Goal: Task Accomplishment & Management: Use online tool/utility

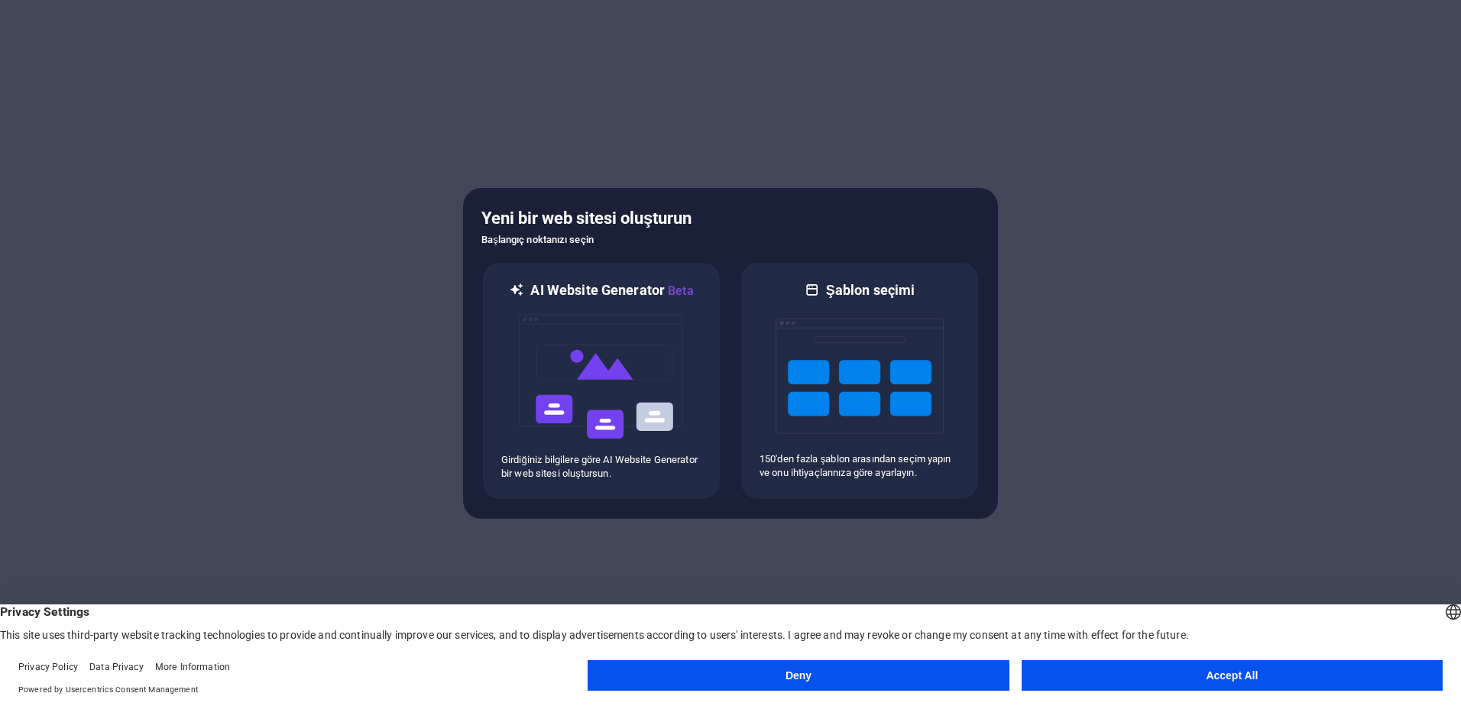
click at [1215, 673] on button "Accept All" at bounding box center [1231, 675] width 421 height 31
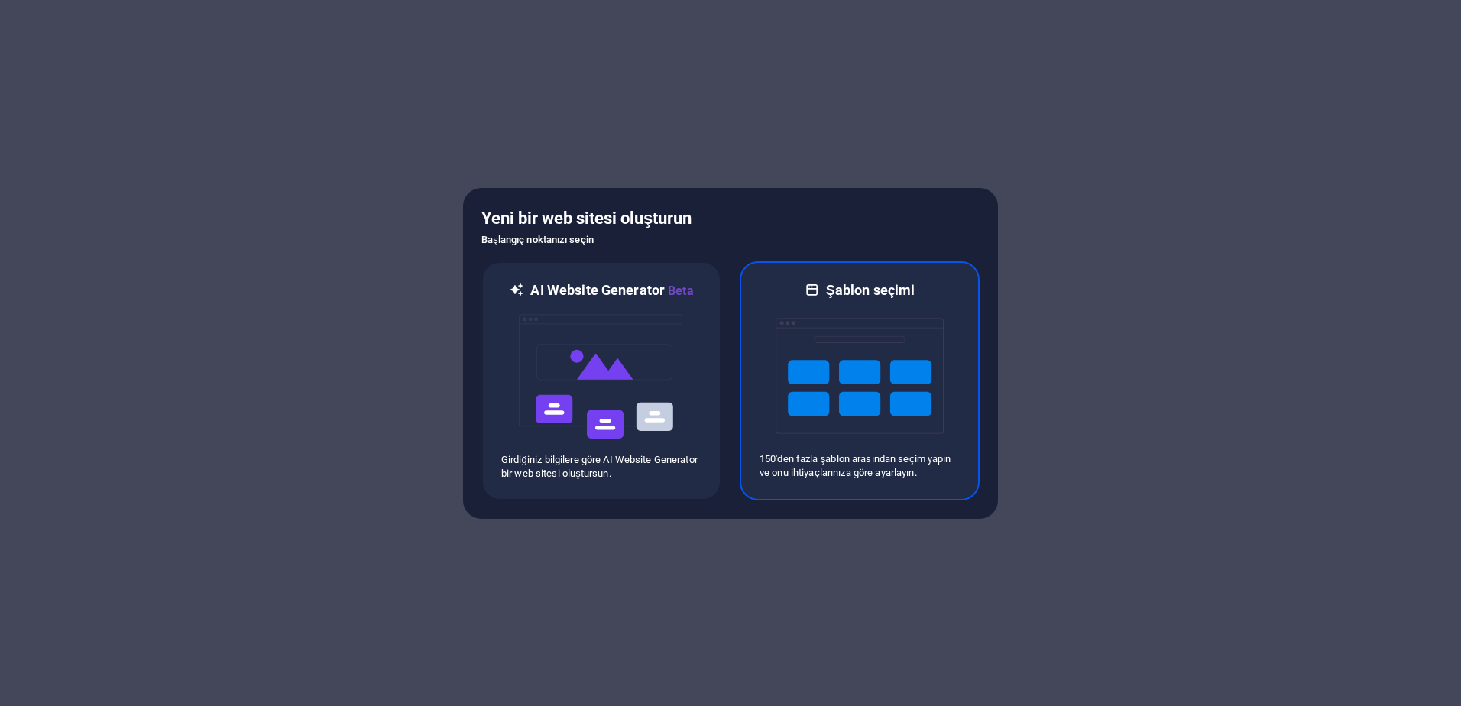
click at [882, 361] on img at bounding box center [859, 375] width 168 height 153
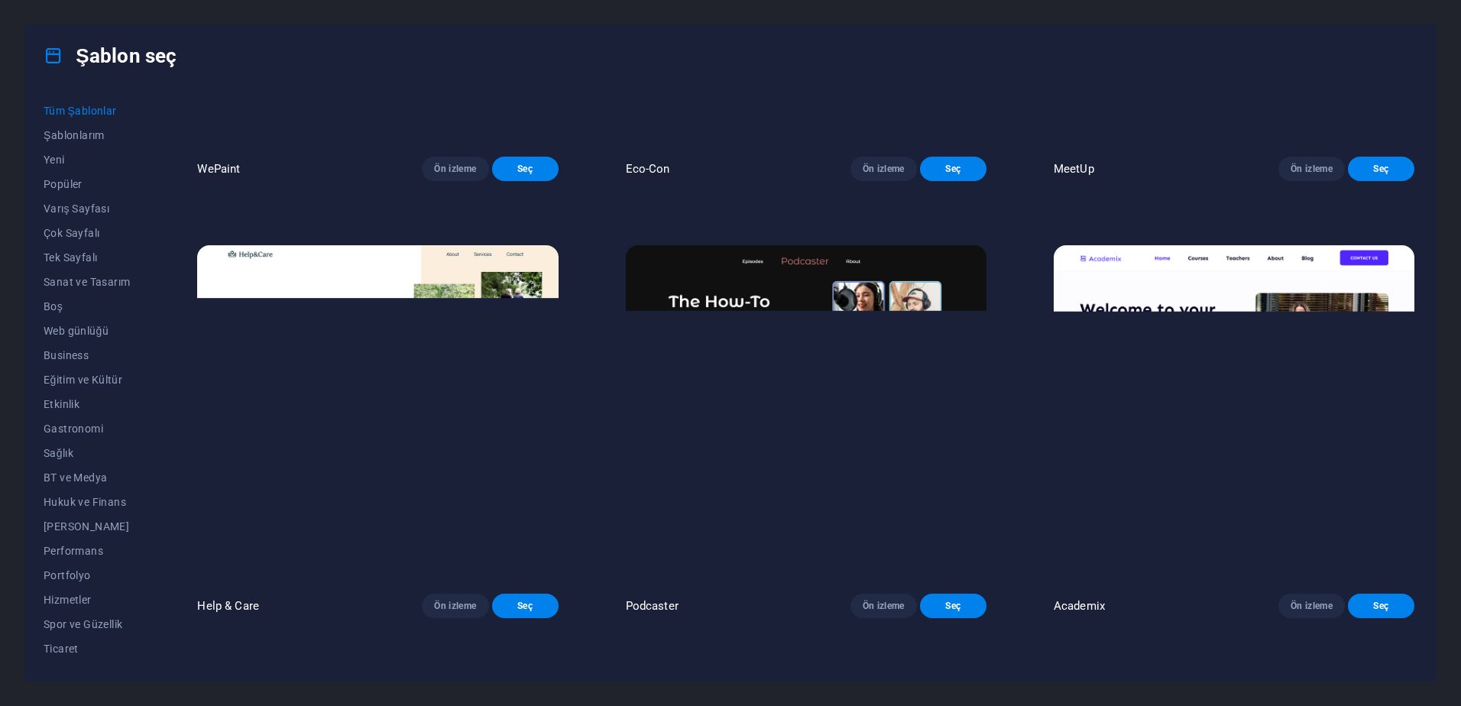
scroll to position [1528, 0]
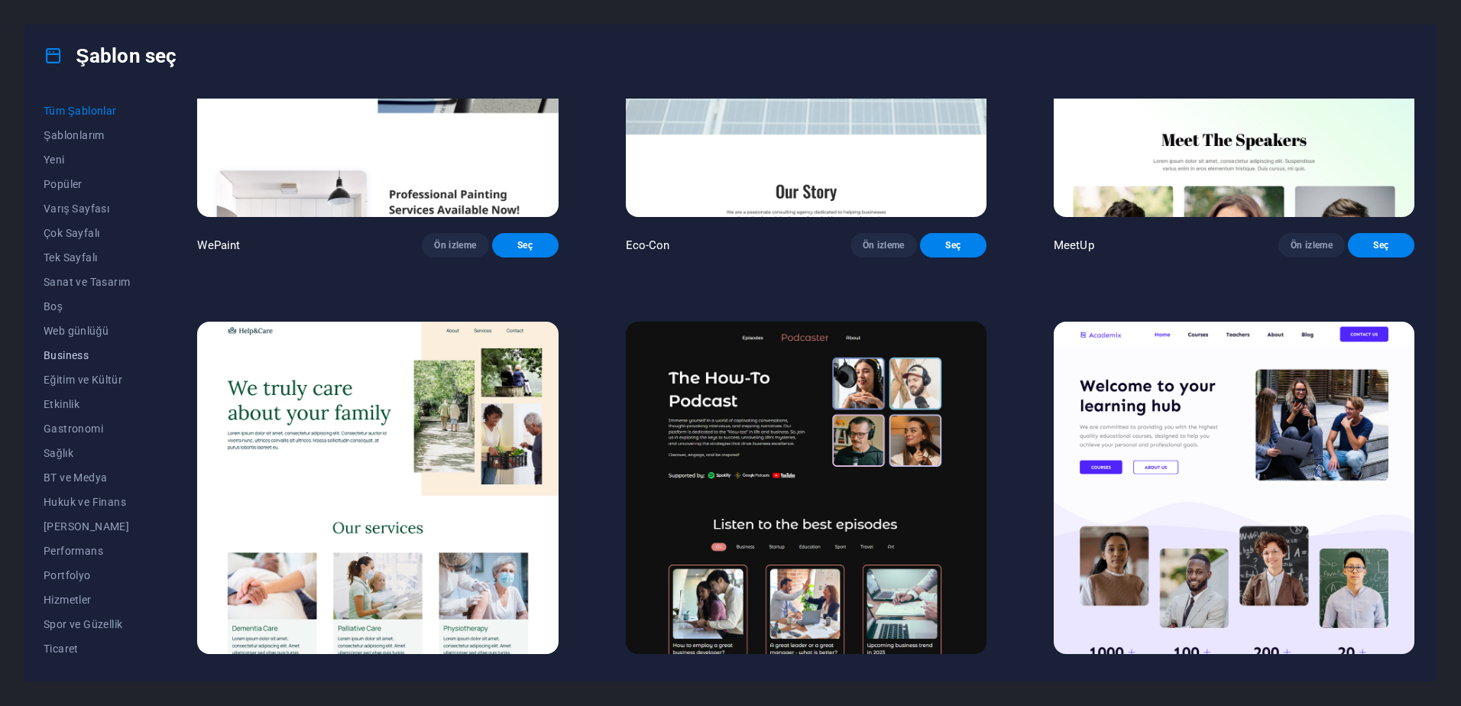
click at [89, 358] on span "Business" at bounding box center [87, 355] width 86 height 12
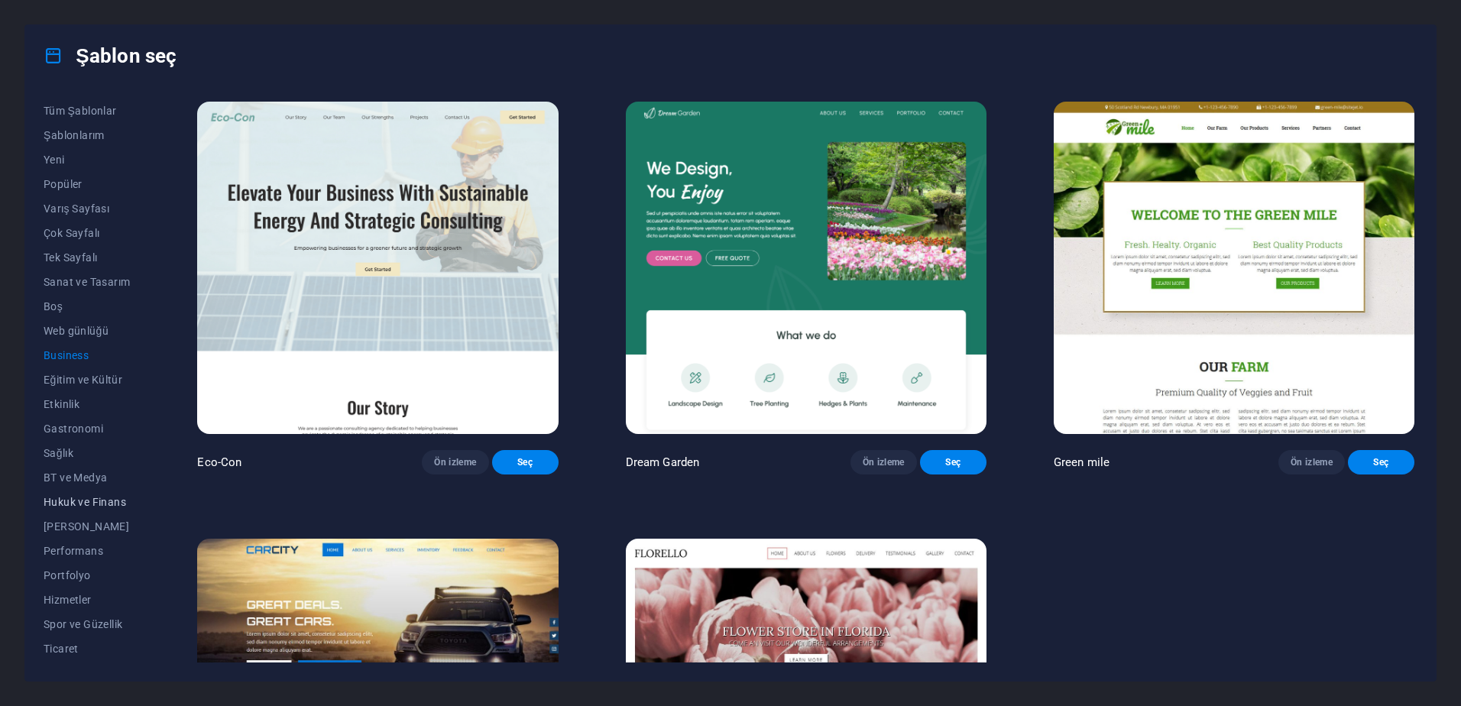
scroll to position [47, 0]
click at [82, 433] on span "BT ve Medya" at bounding box center [87, 430] width 86 height 12
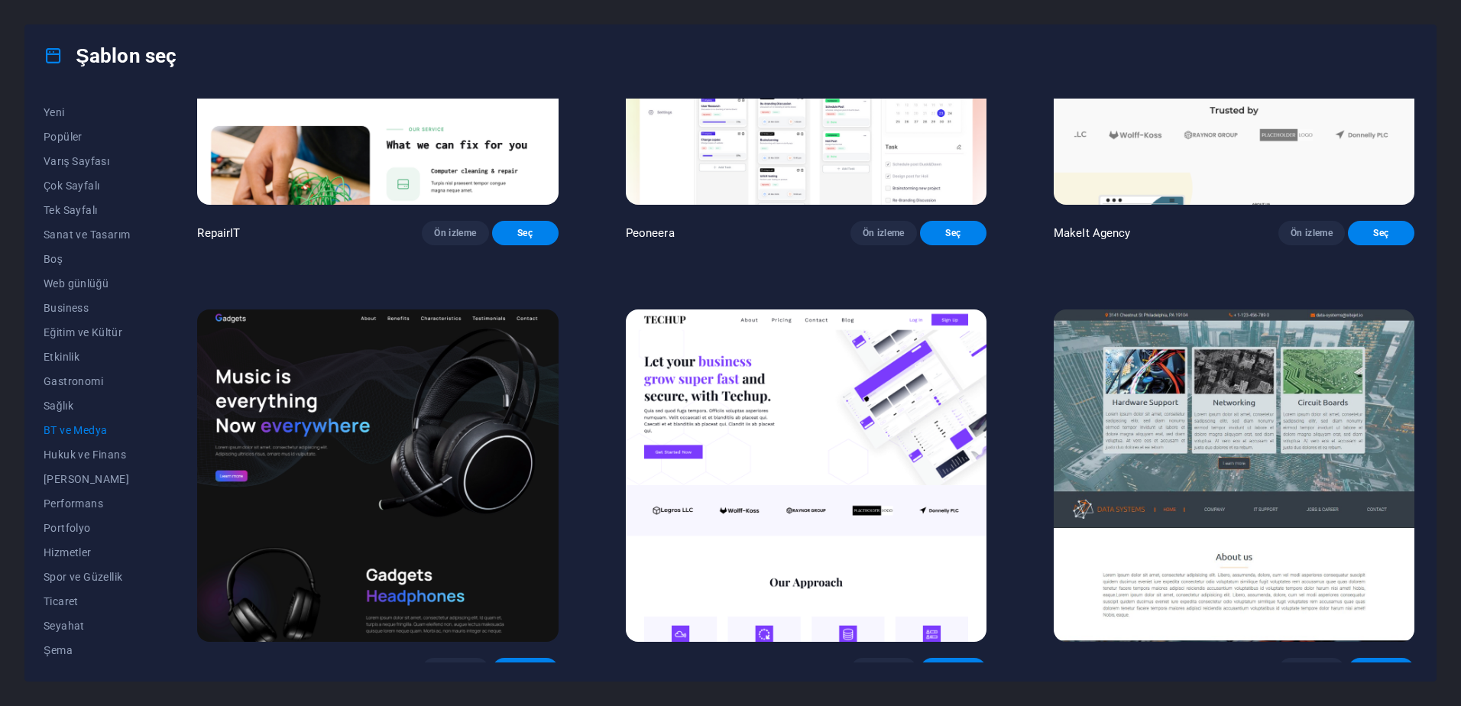
scroll to position [76, 0]
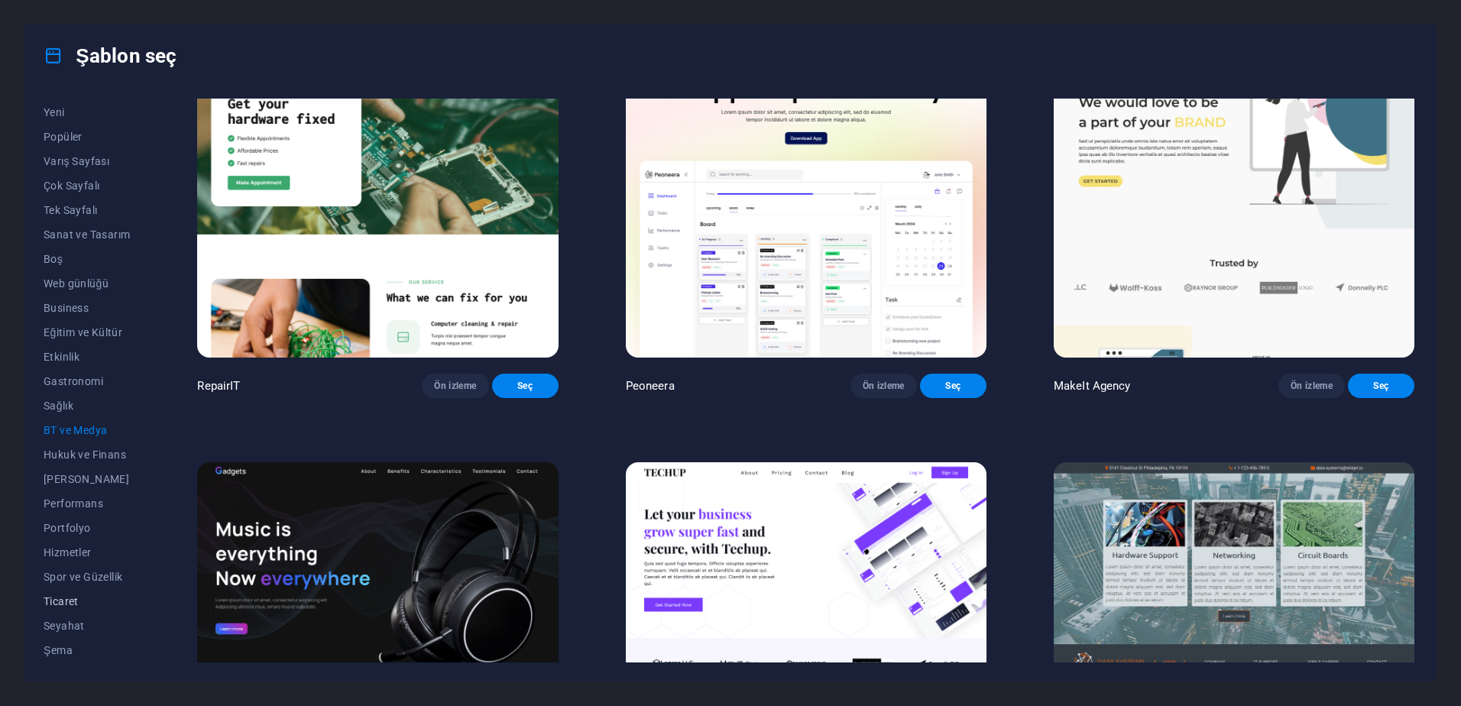
click at [69, 604] on span "Ticaret" at bounding box center [87, 601] width 86 height 12
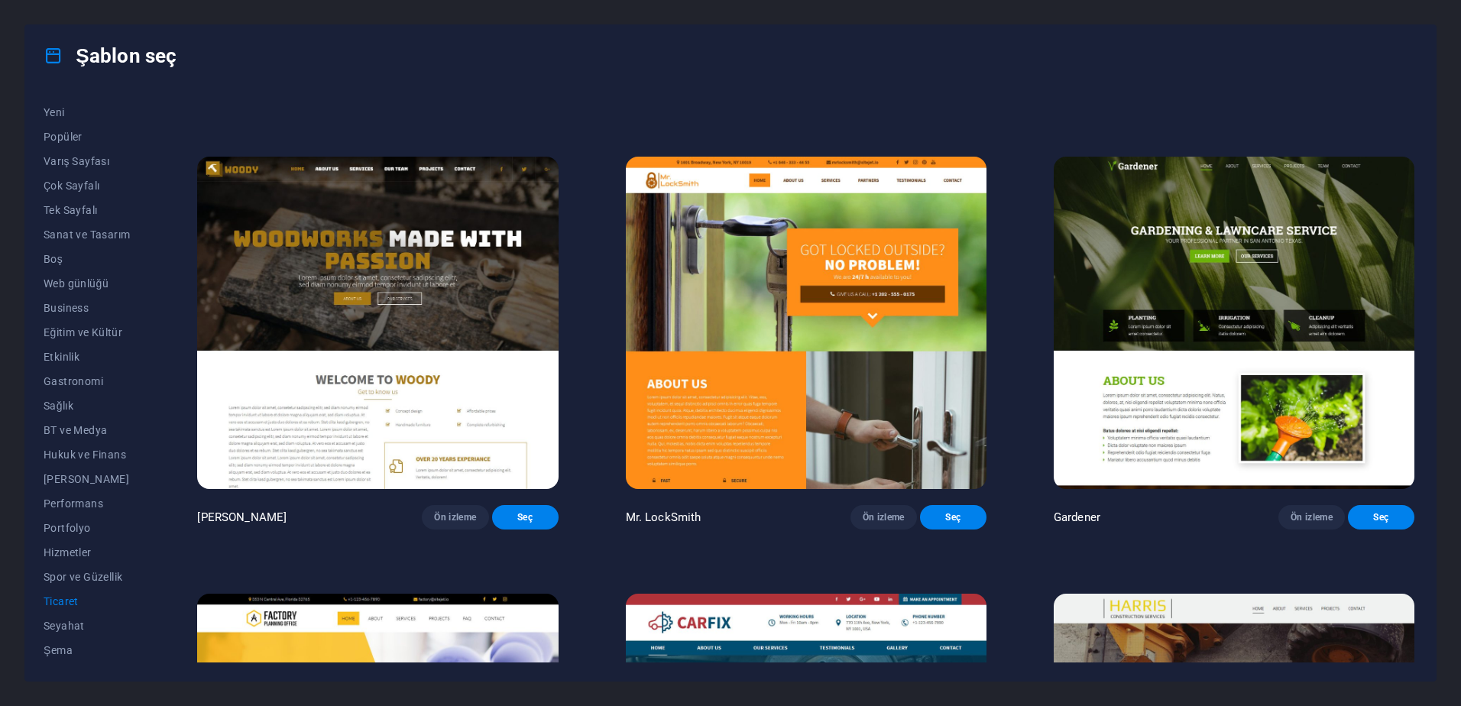
scroll to position [0, 0]
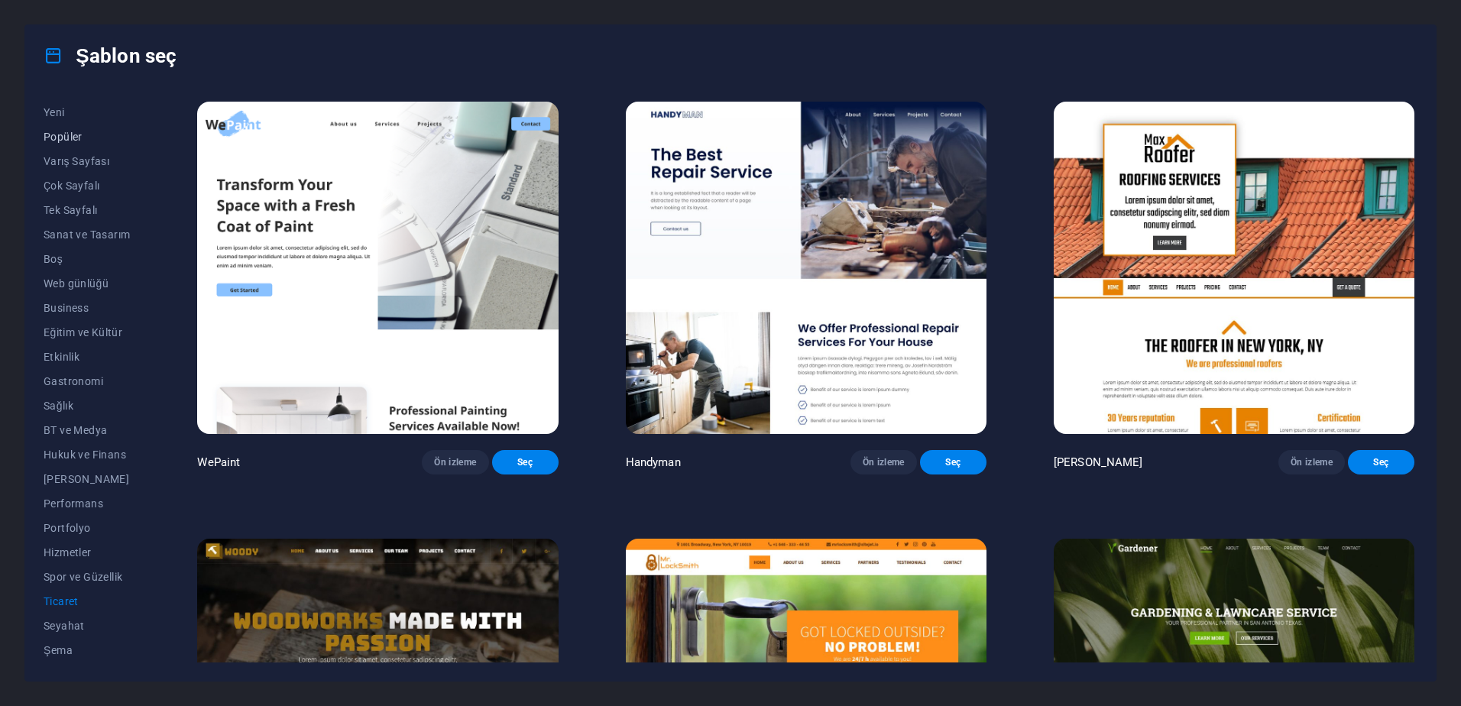
click at [66, 139] on span "Popüler" at bounding box center [87, 137] width 86 height 12
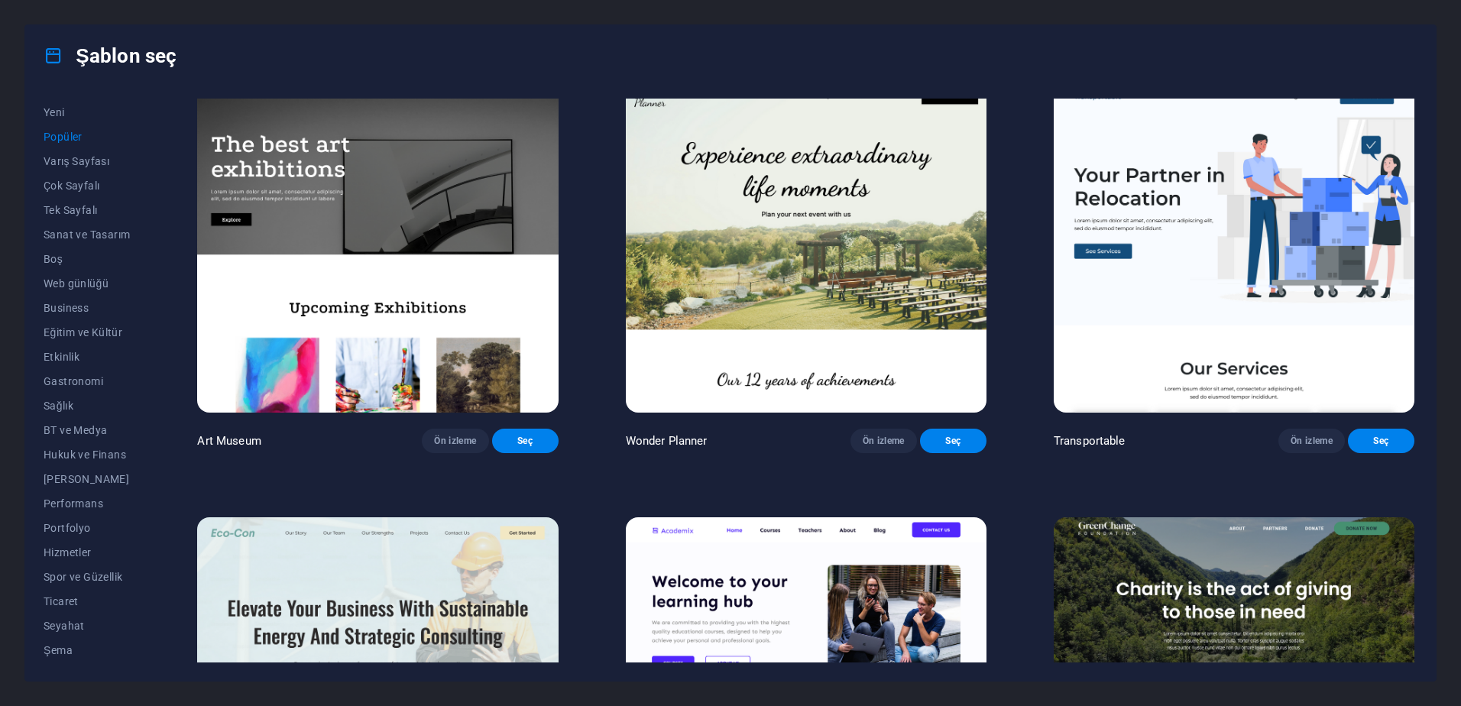
scroll to position [917, 0]
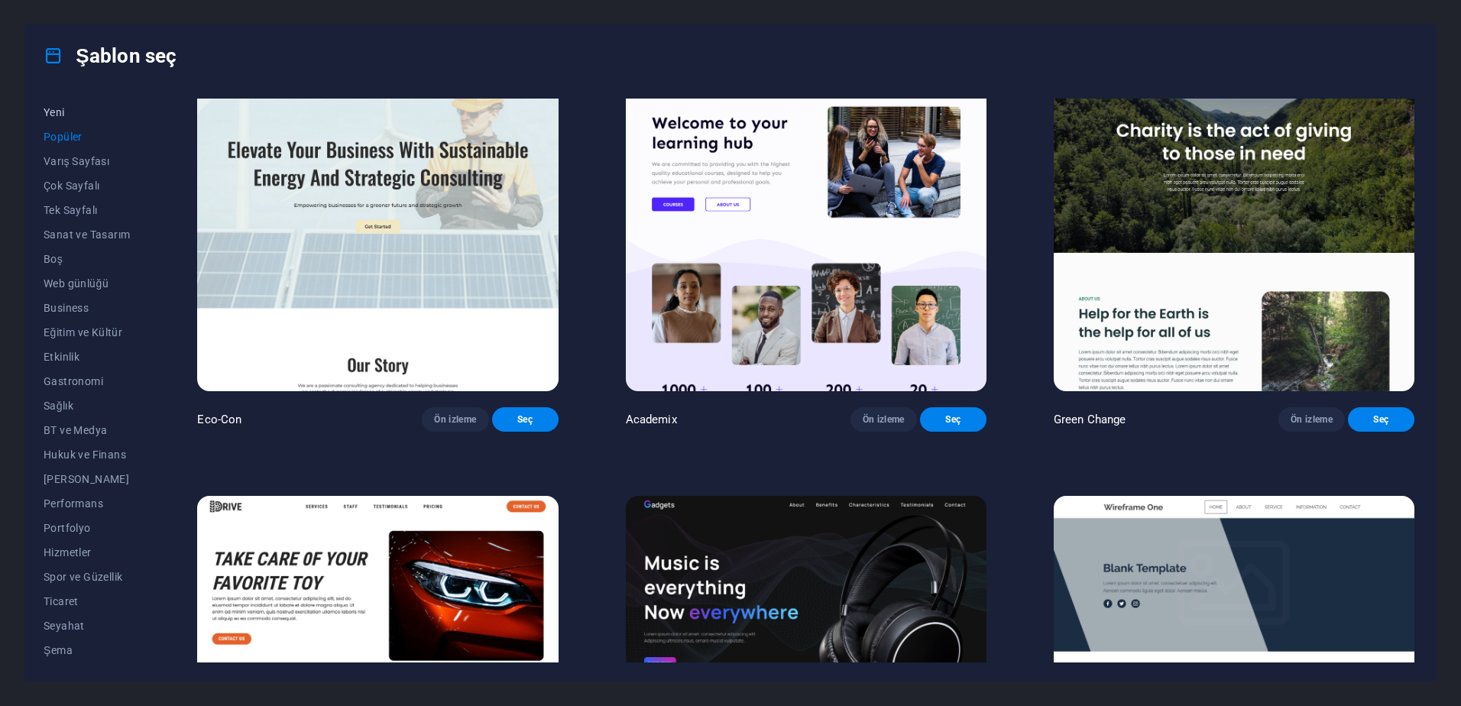
click at [64, 110] on span "Yeni" at bounding box center [87, 112] width 86 height 12
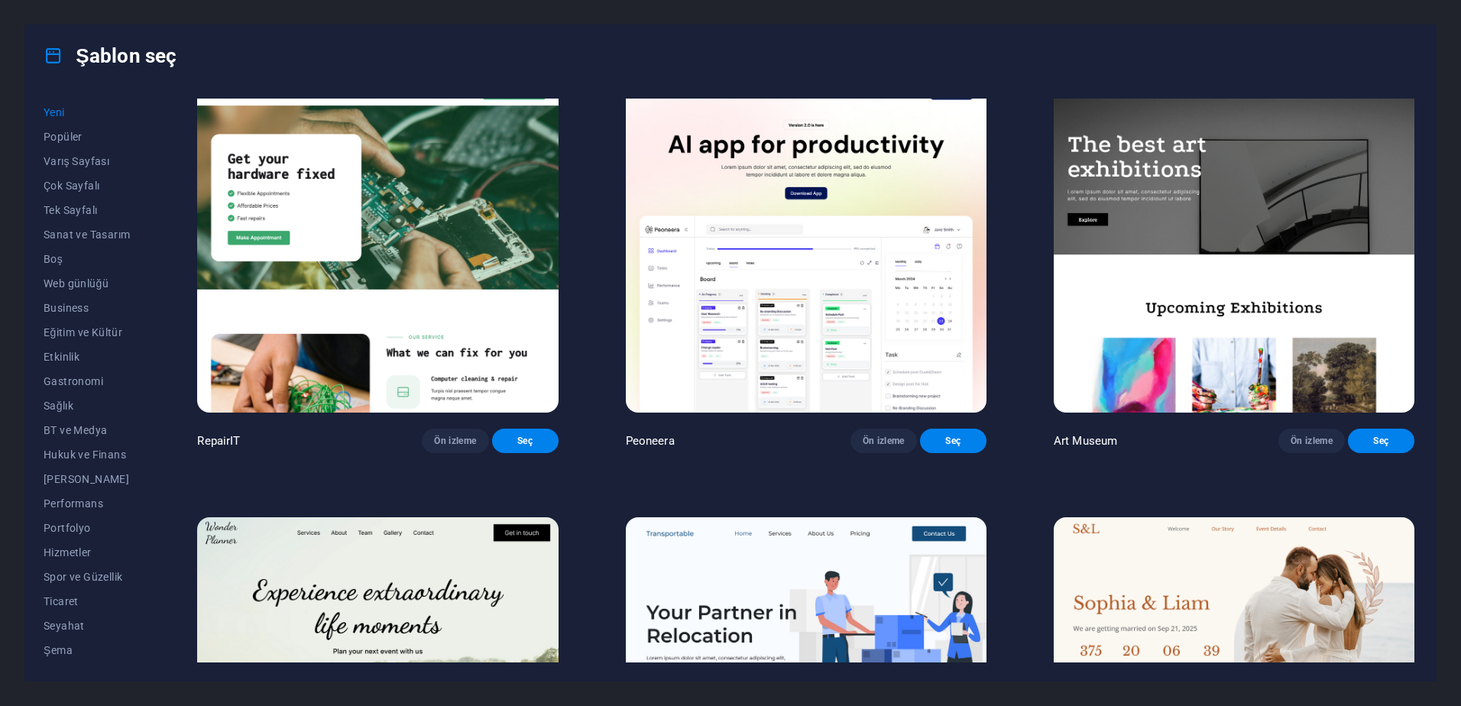
scroll to position [229, 0]
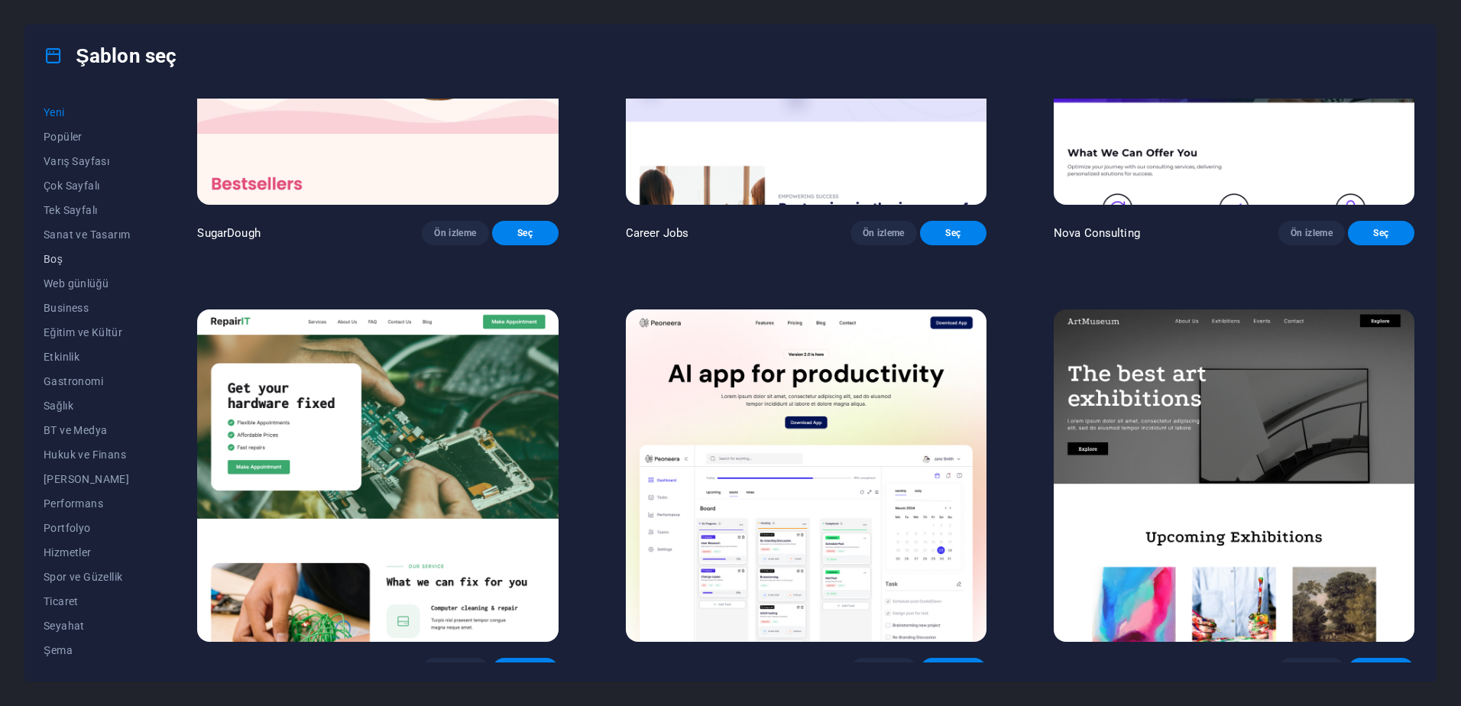
click at [62, 257] on span "Boş" at bounding box center [87, 259] width 86 height 12
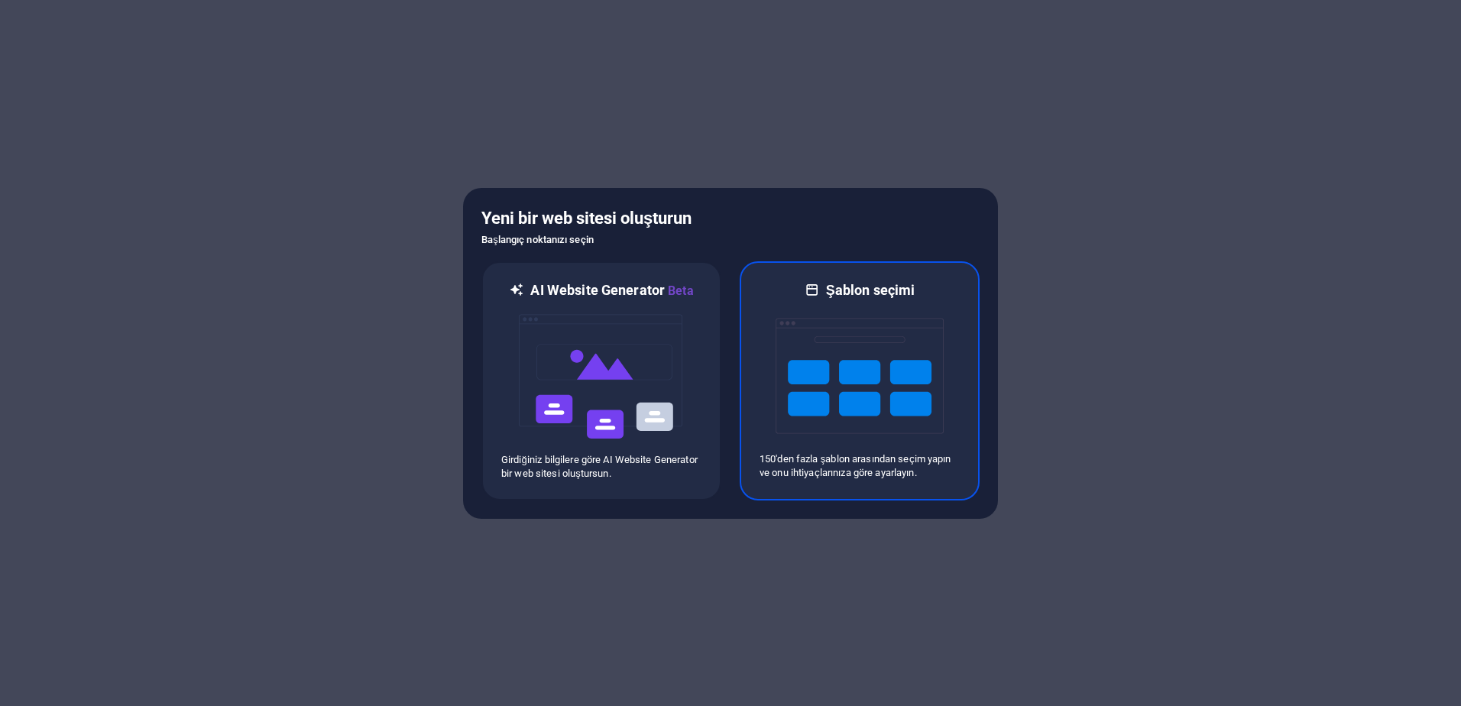
click at [884, 358] on img at bounding box center [859, 375] width 168 height 153
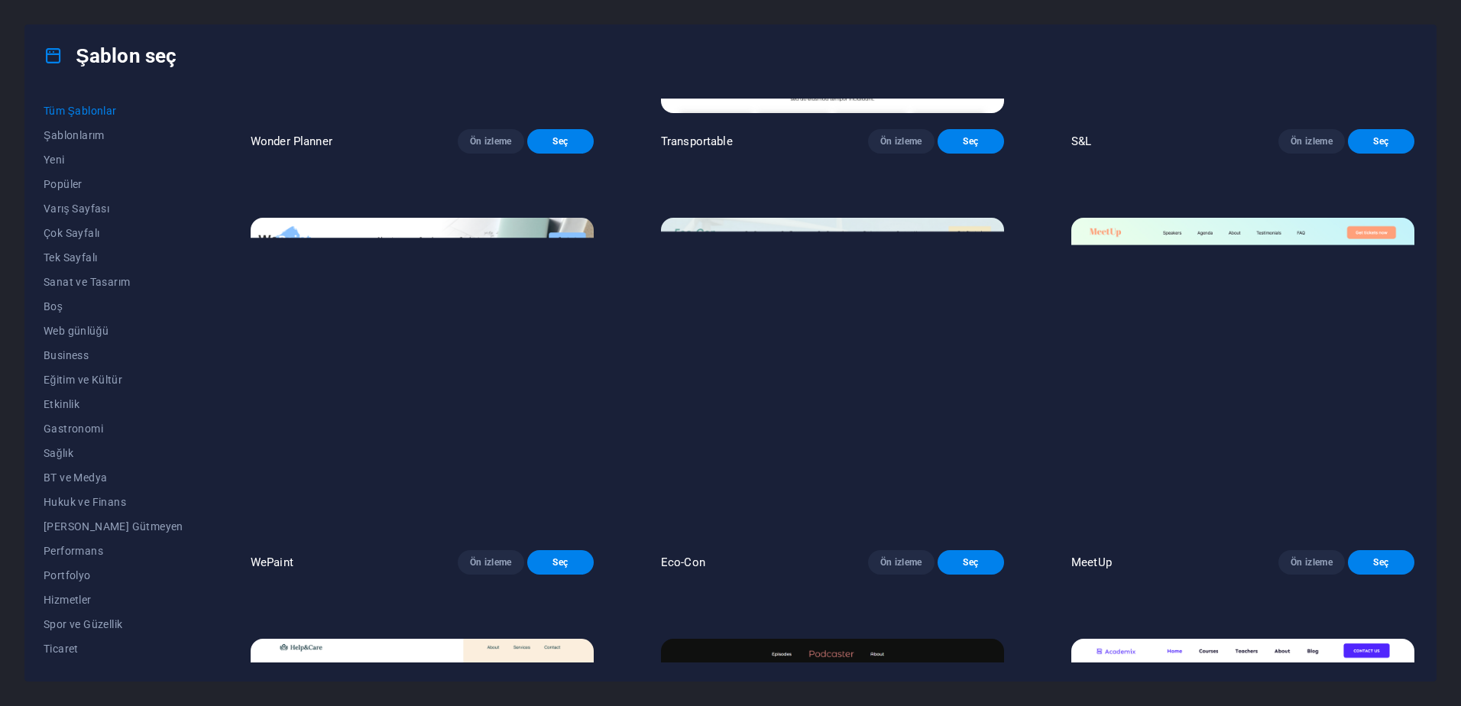
scroll to position [1451, 0]
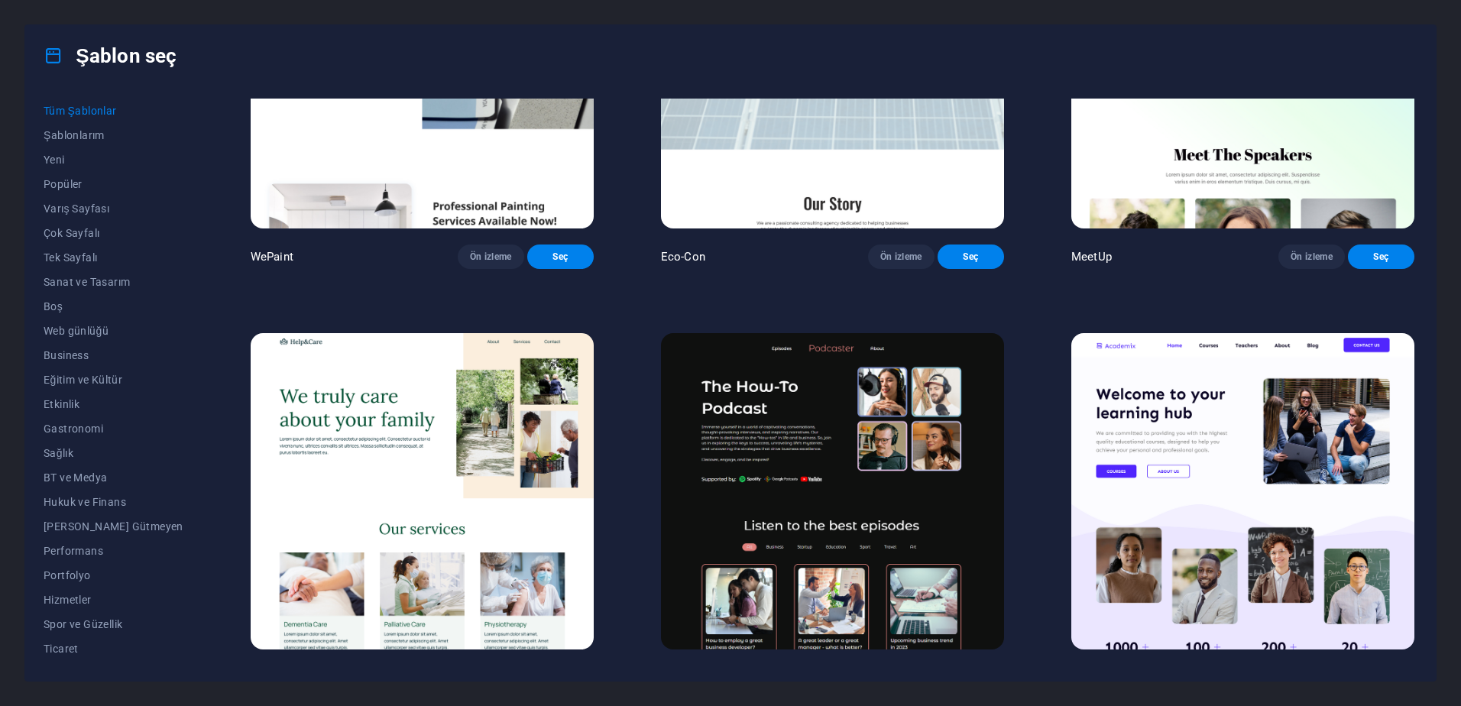
click at [702, 494] on img at bounding box center [832, 491] width 343 height 316
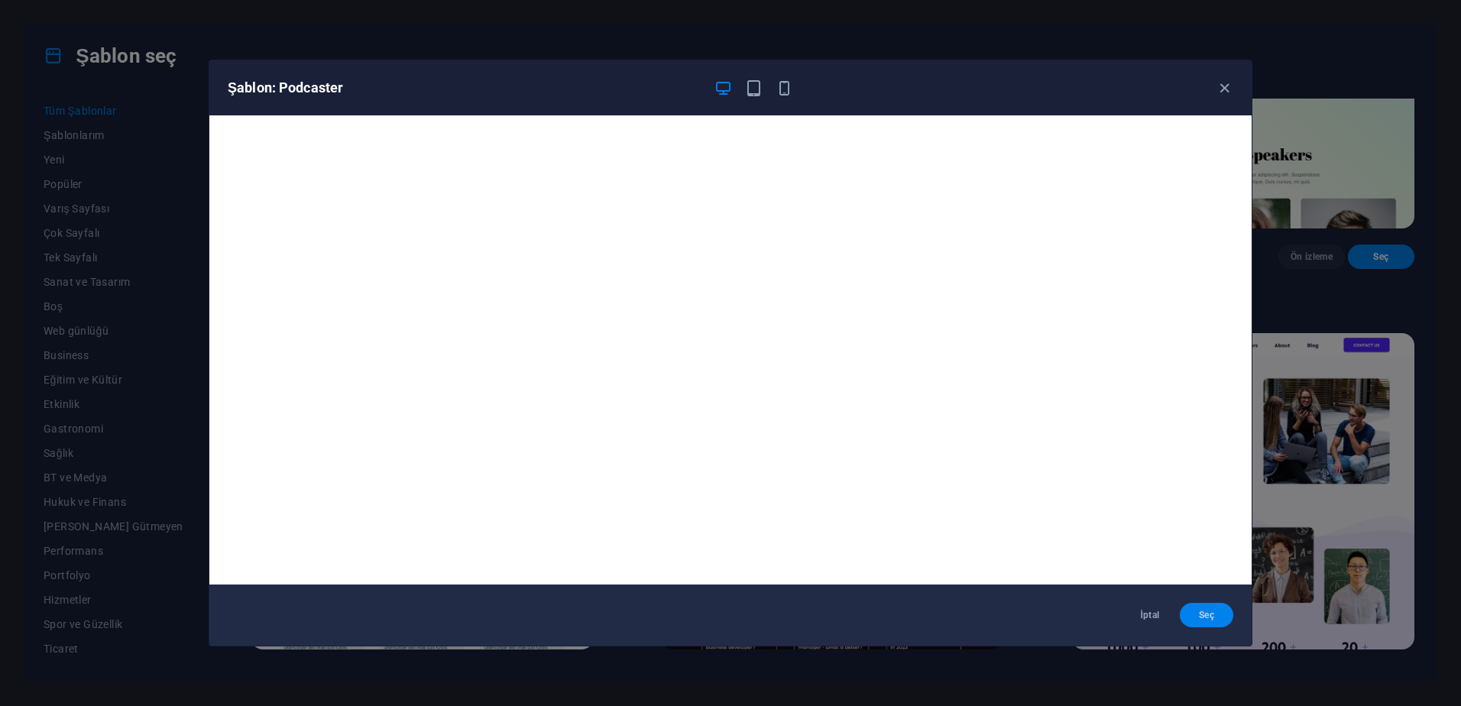
click at [1195, 614] on span "Seç" at bounding box center [1206, 615] width 29 height 12
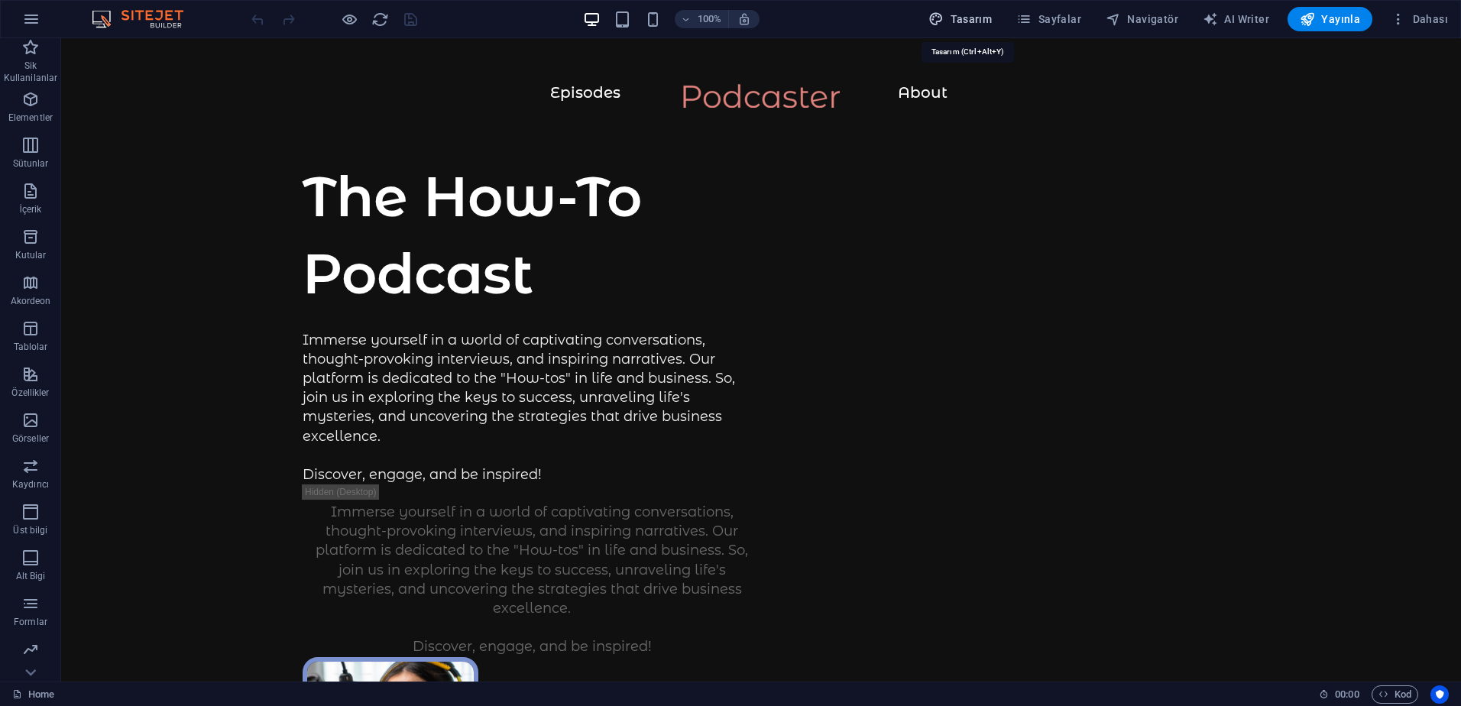
click at [977, 27] on button "Tasarım" at bounding box center [960, 19] width 76 height 24
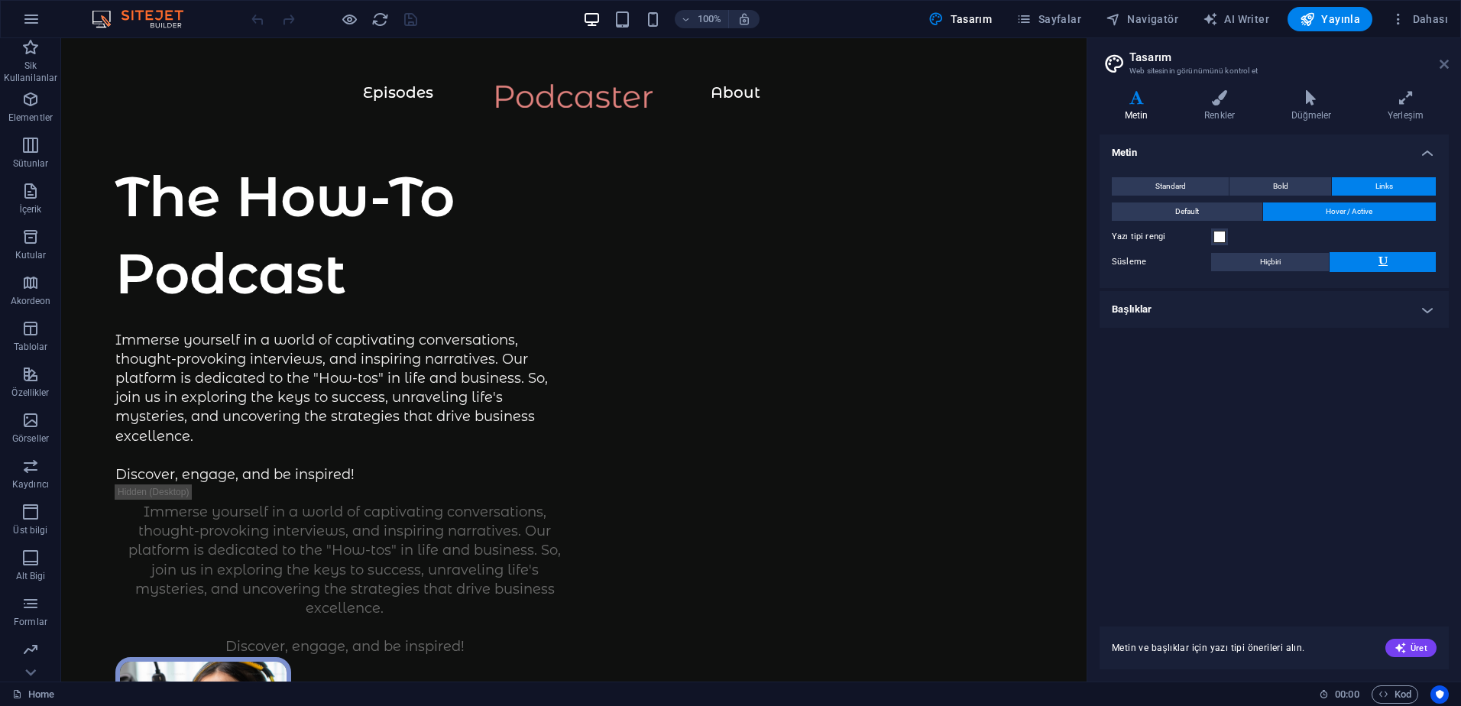
click at [1441, 68] on icon at bounding box center [1443, 64] width 9 height 12
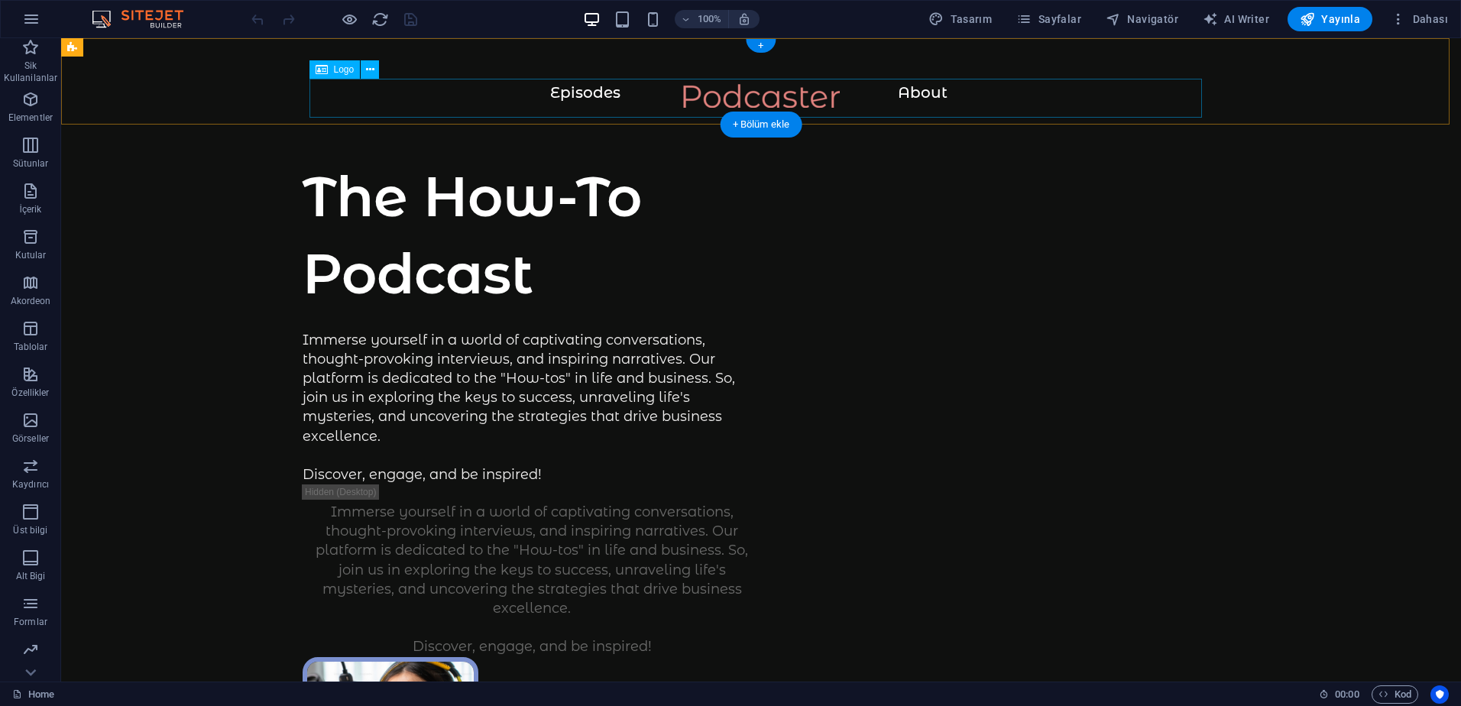
click at [725, 93] on div at bounding box center [761, 103] width 1338 height 39
select select "px"
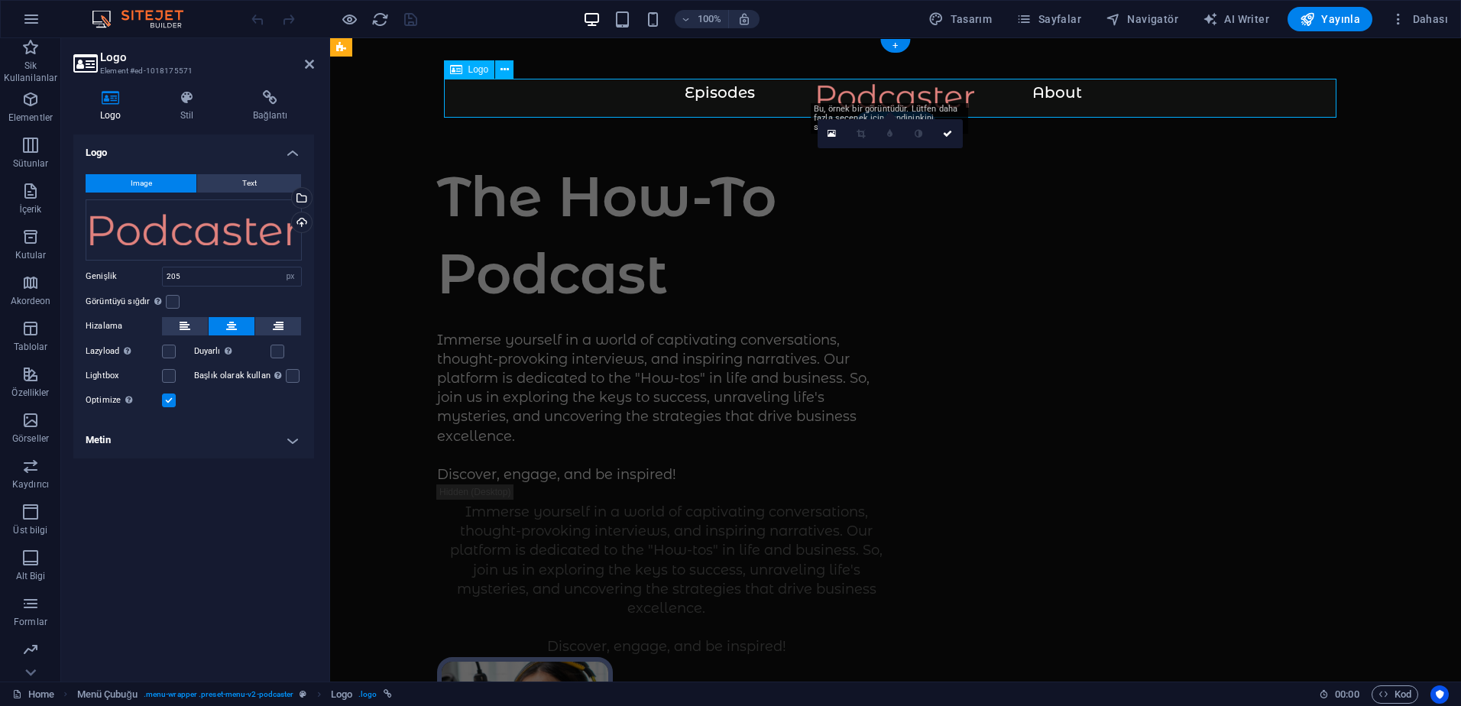
click at [878, 93] on div at bounding box center [896, 103] width 1070 height 39
click at [231, 232] on div "Dosyaları buraya sürükleyin, dosyaları seçmek için tıklayın veya Dosyalardan ya…" at bounding box center [194, 229] width 216 height 61
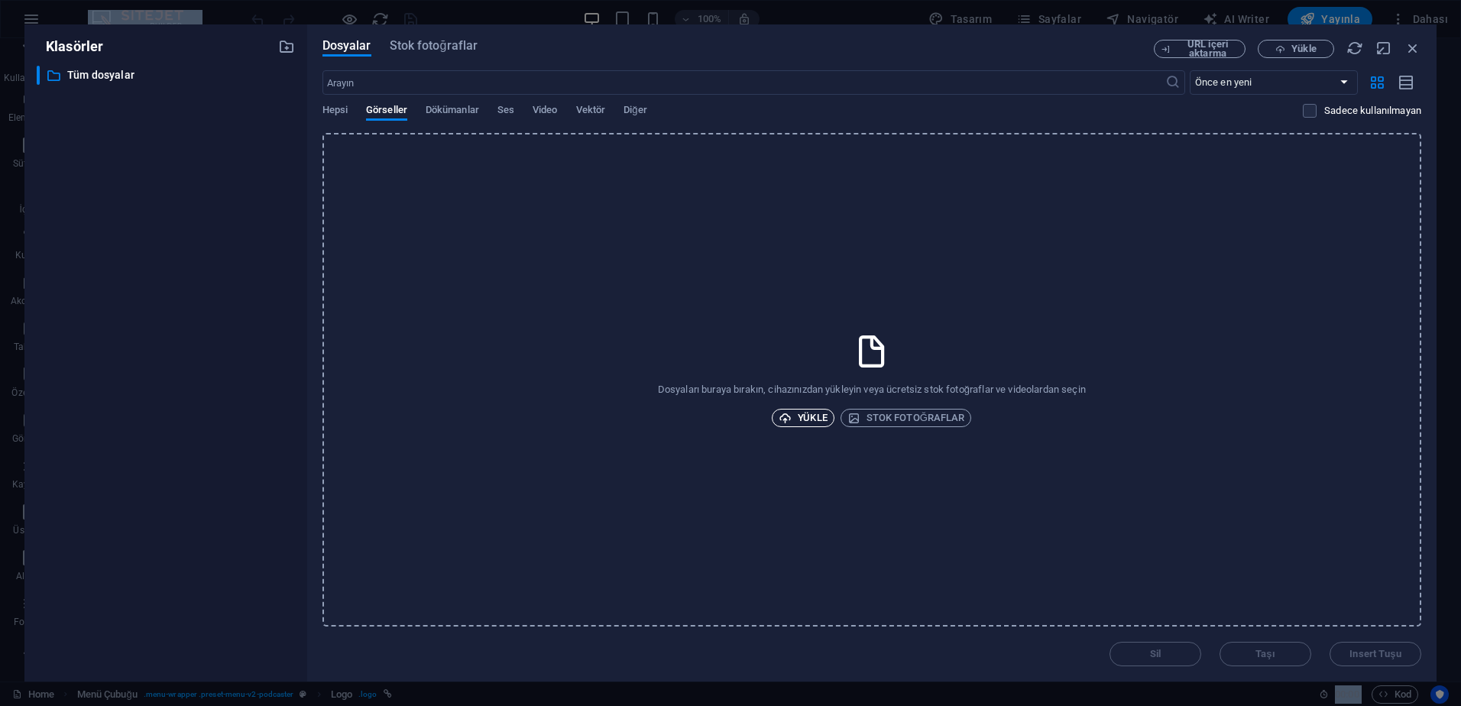
click at [824, 422] on span "Yükle" at bounding box center [802, 418] width 49 height 18
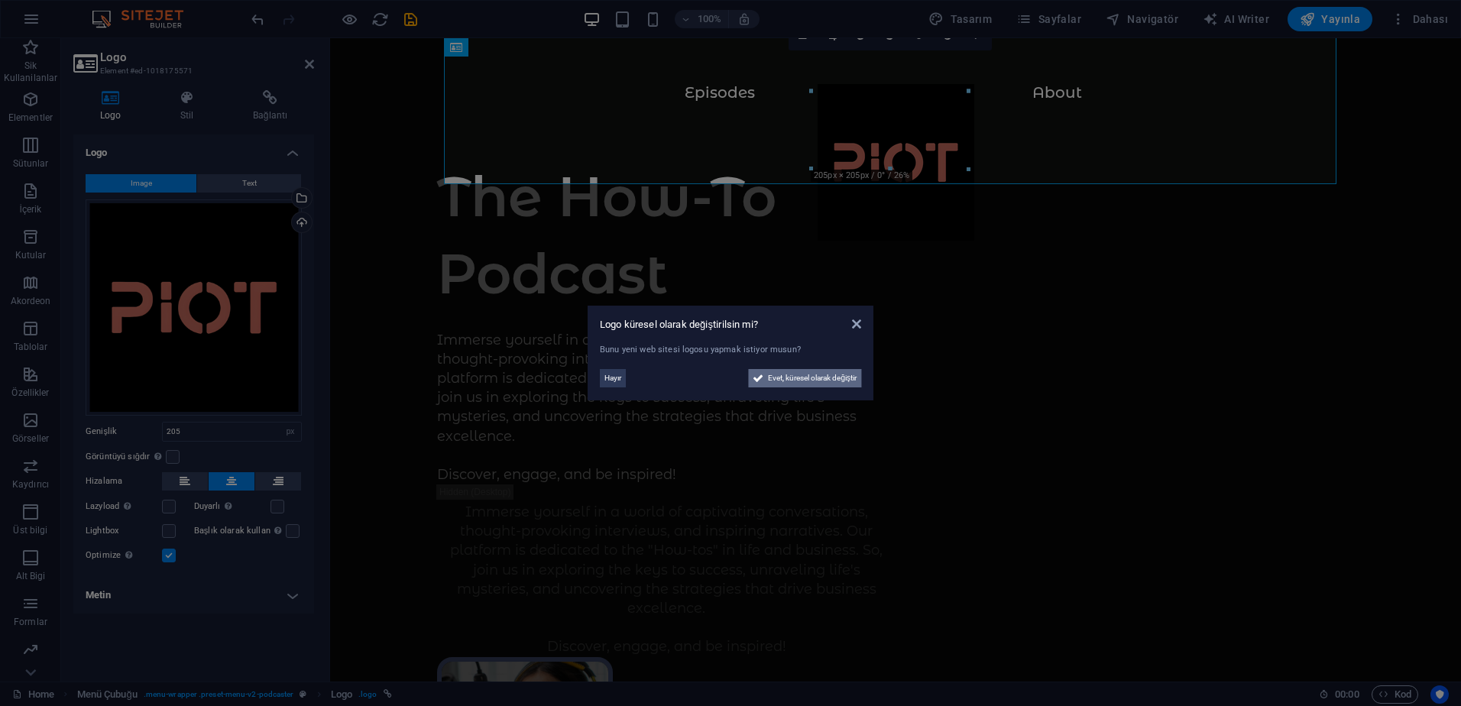
click at [824, 380] on span "Evet, küresel olarak değiştir" at bounding box center [812, 378] width 89 height 18
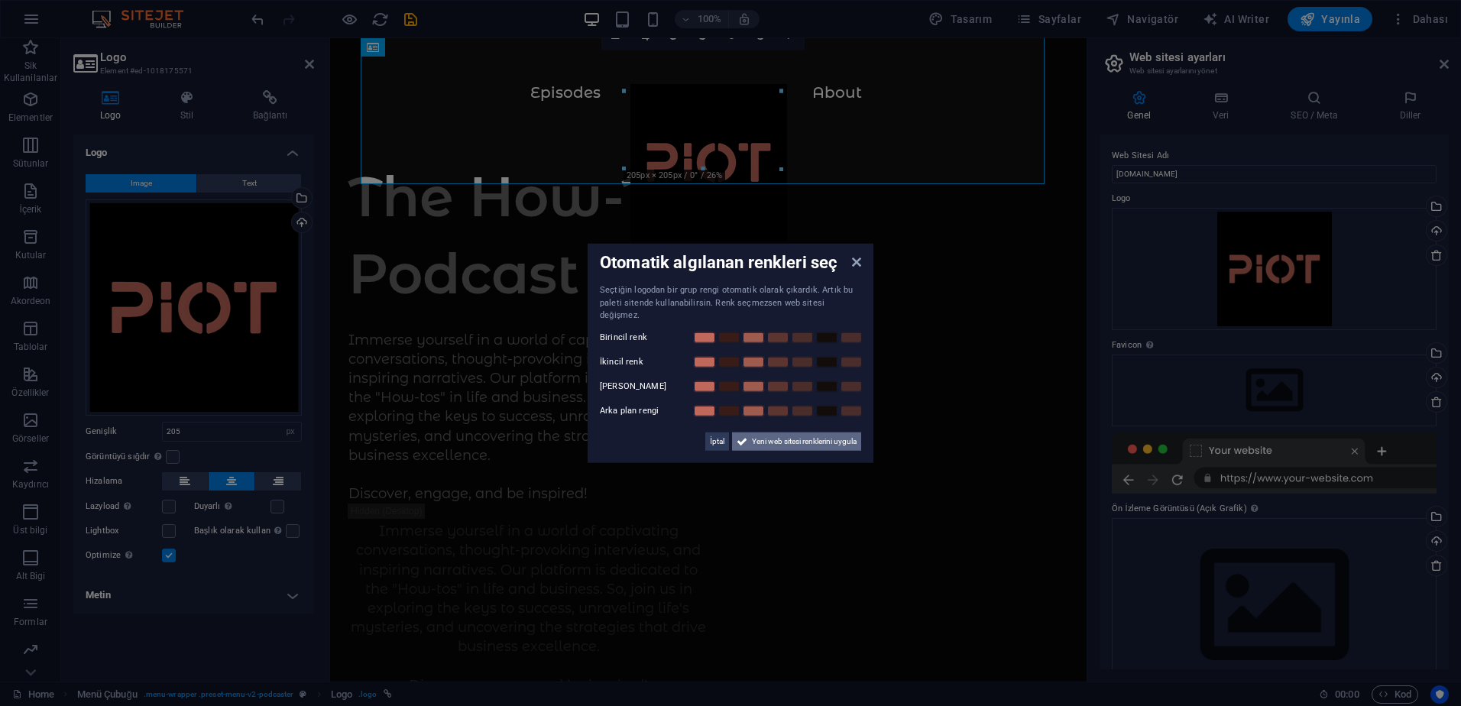
click at [805, 438] on span "Yeni web sitesi renklerini uygula" at bounding box center [804, 441] width 105 height 18
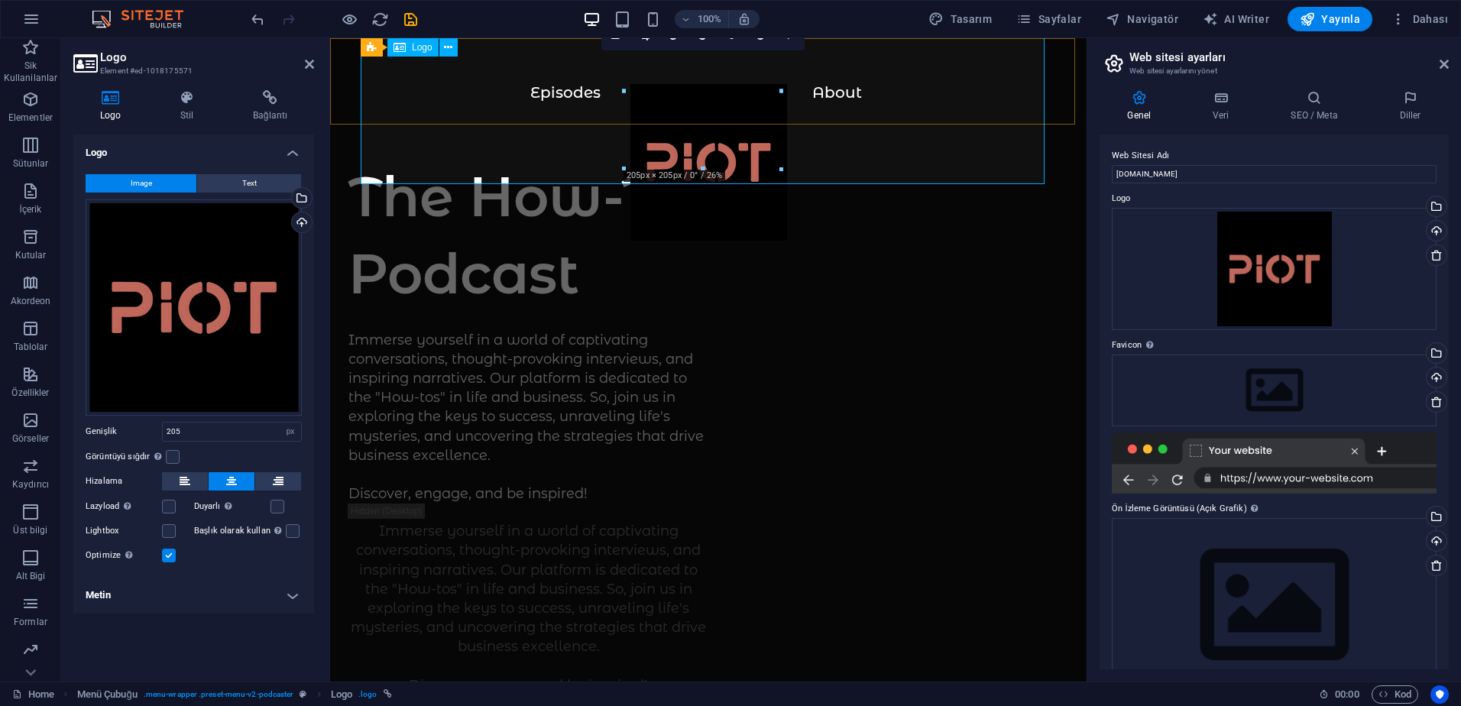
drag, startPoint x: 1032, startPoint y: 206, endPoint x: 704, endPoint y: 115, distance: 340.1
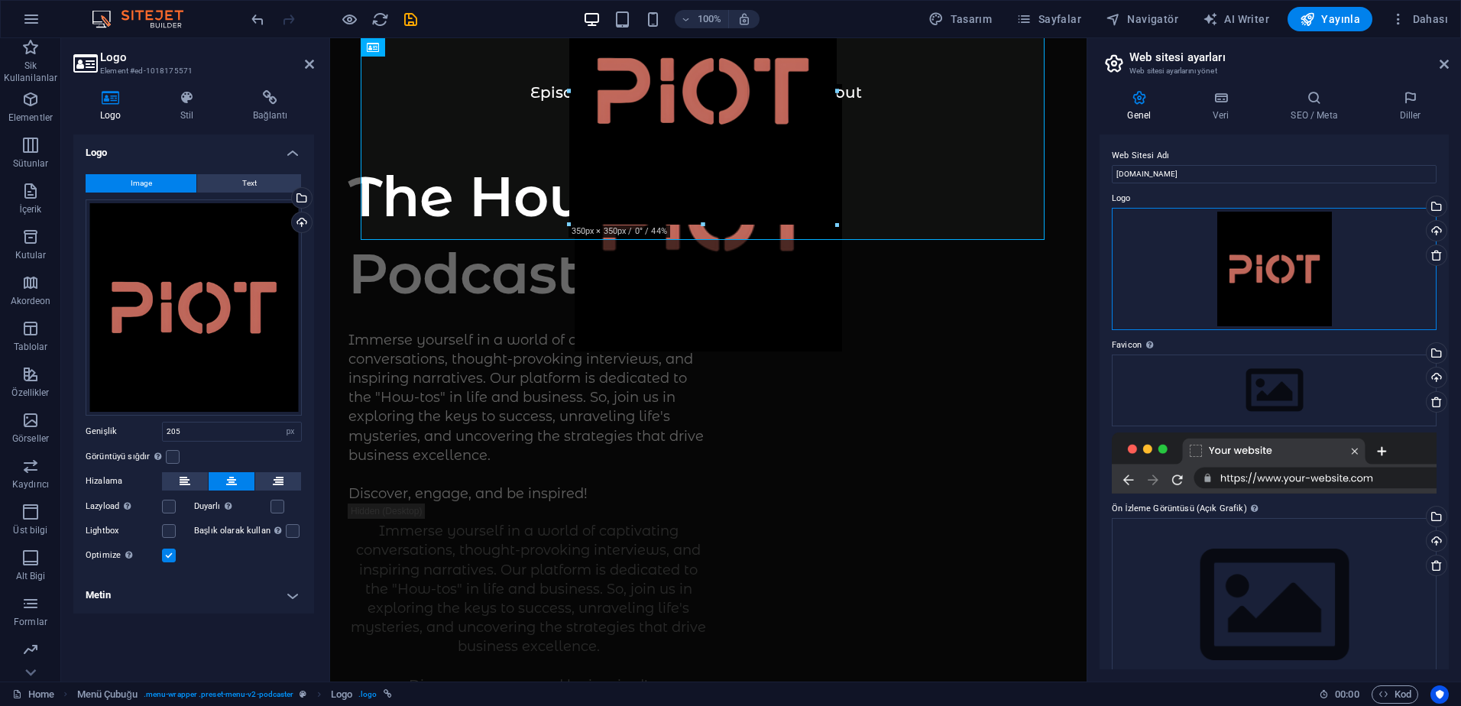
click at [1290, 277] on div "Dosyaları buraya sürükleyin, dosyaları seçmek için tıklayın veya Dosyalardan ya…" at bounding box center [1274, 269] width 325 height 122
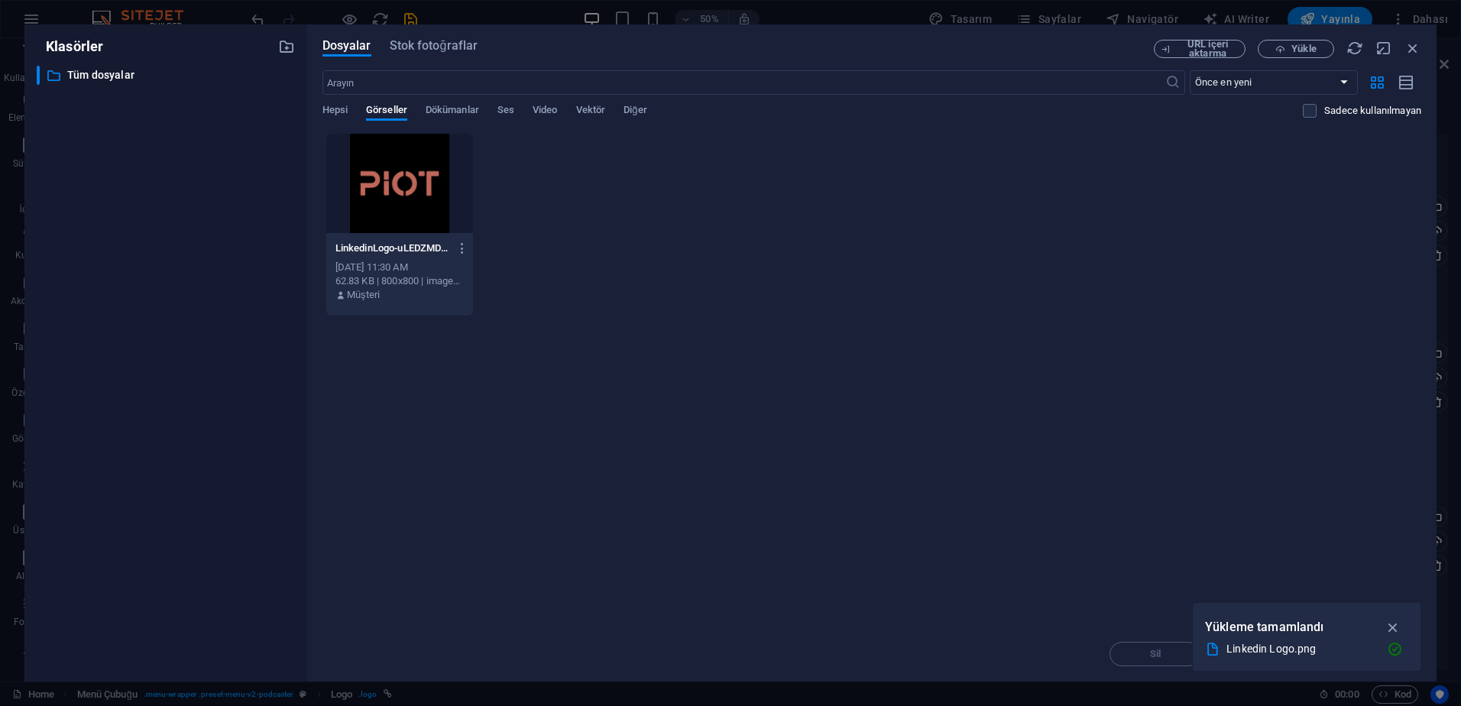
click at [393, 192] on div at bounding box center [399, 183] width 147 height 99
click at [1390, 627] on icon "button" at bounding box center [1393, 627] width 18 height 17
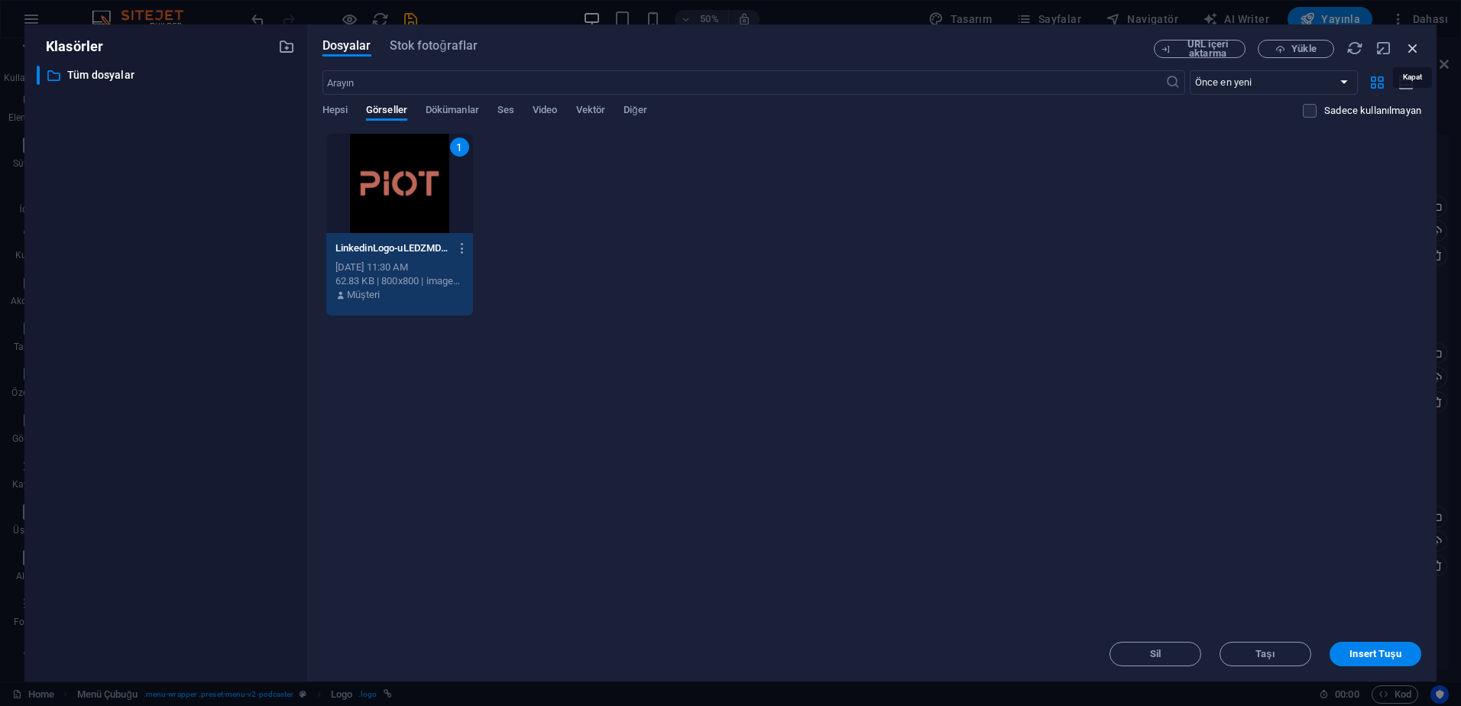
click at [1412, 46] on icon "button" at bounding box center [1412, 48] width 17 height 17
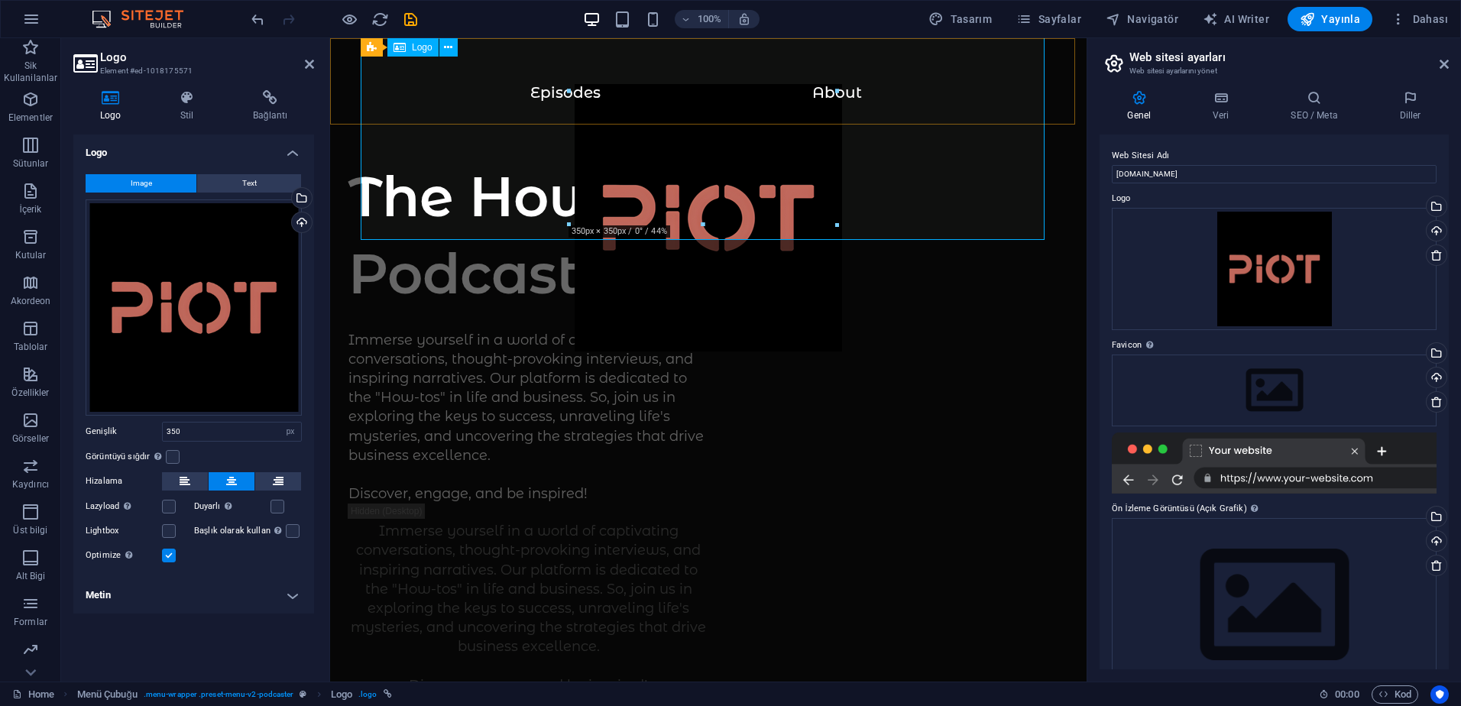
drag, startPoint x: 1035, startPoint y: 261, endPoint x: 700, endPoint y: 138, distance: 357.5
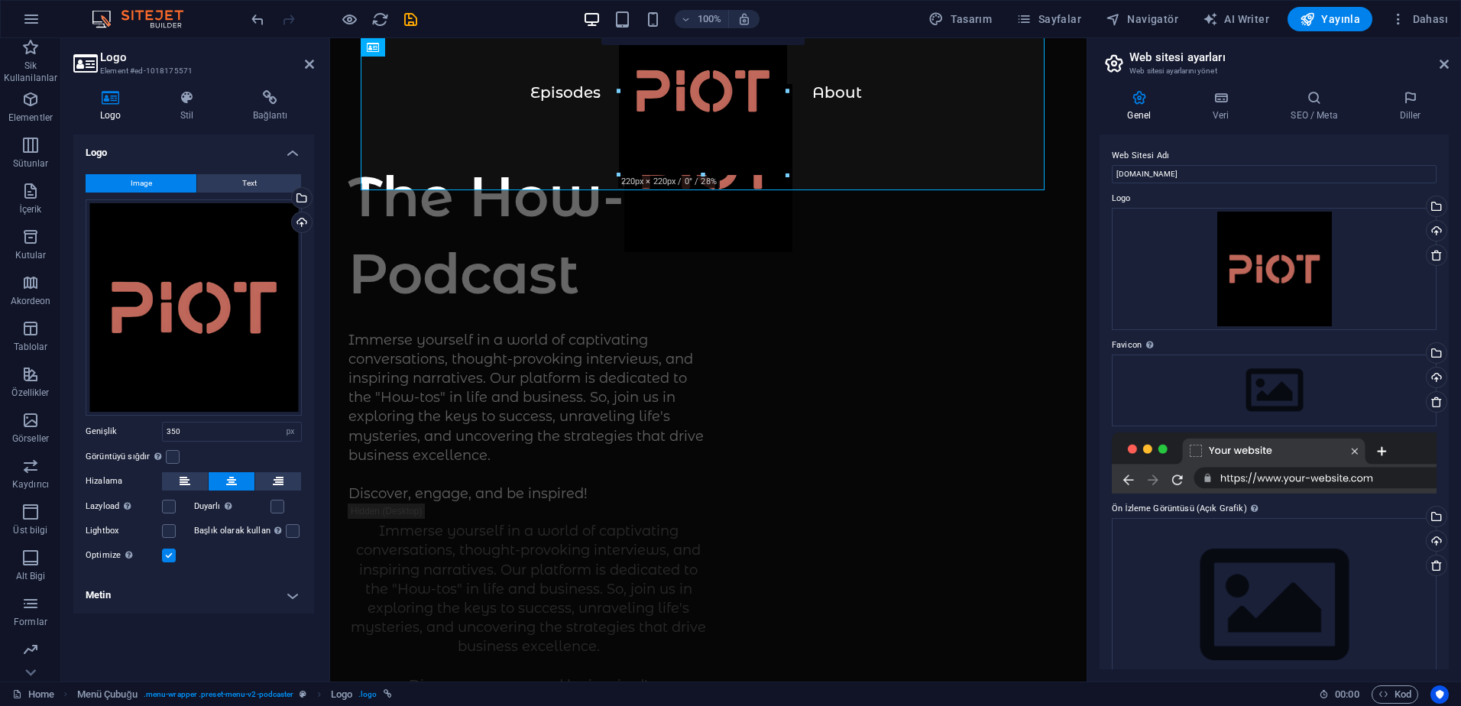
drag, startPoint x: 838, startPoint y: 226, endPoint x: 739, endPoint y: 128, distance: 138.8
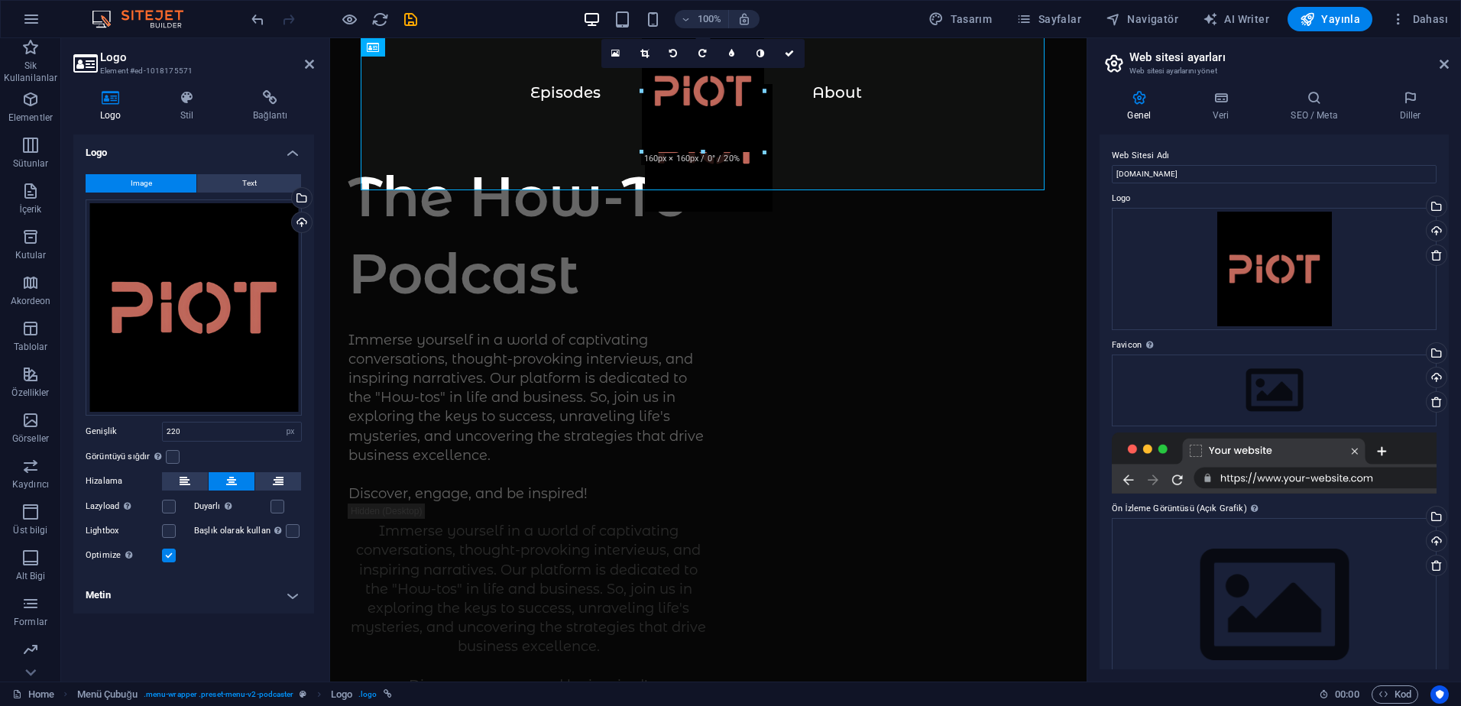
drag, startPoint x: 788, startPoint y: 179, endPoint x: 396, endPoint y: 91, distance: 400.9
type input "160"
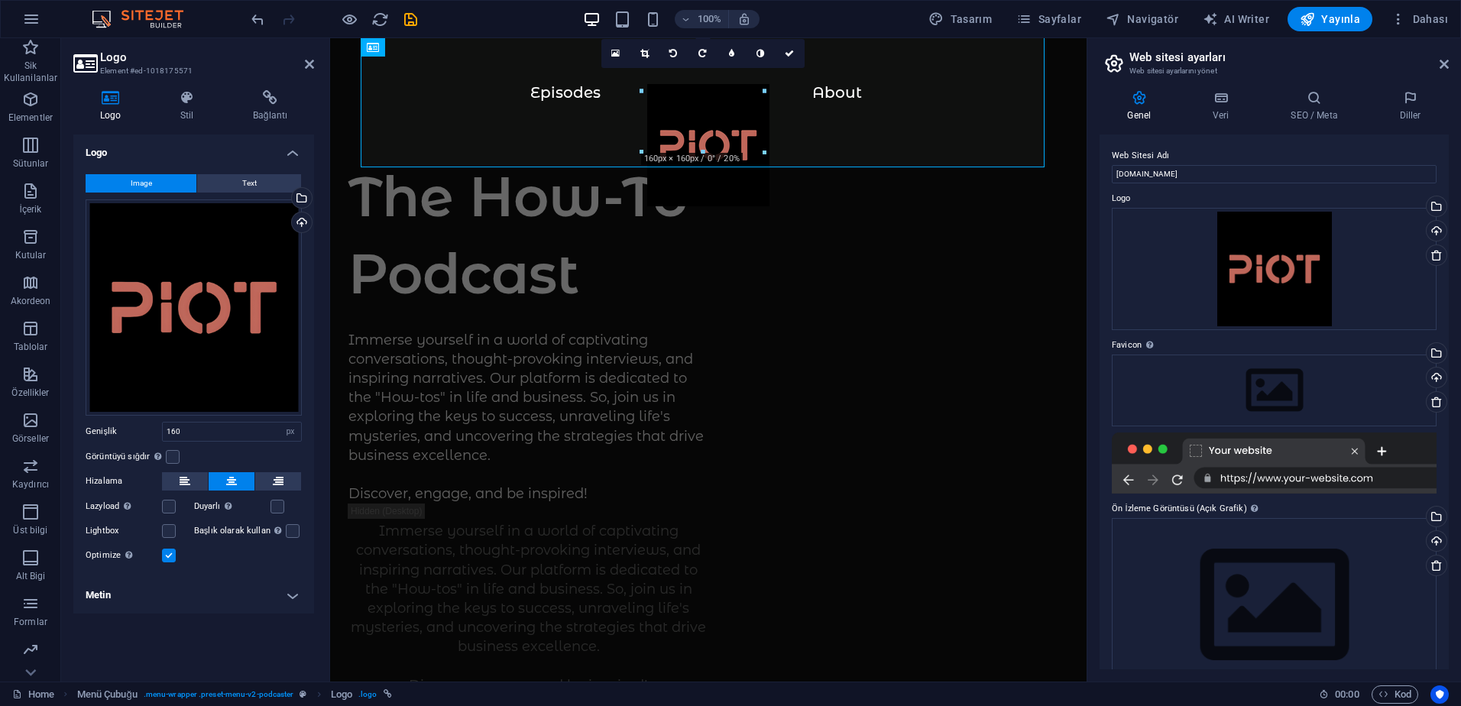
click at [641, 59] on link at bounding box center [644, 53] width 29 height 29
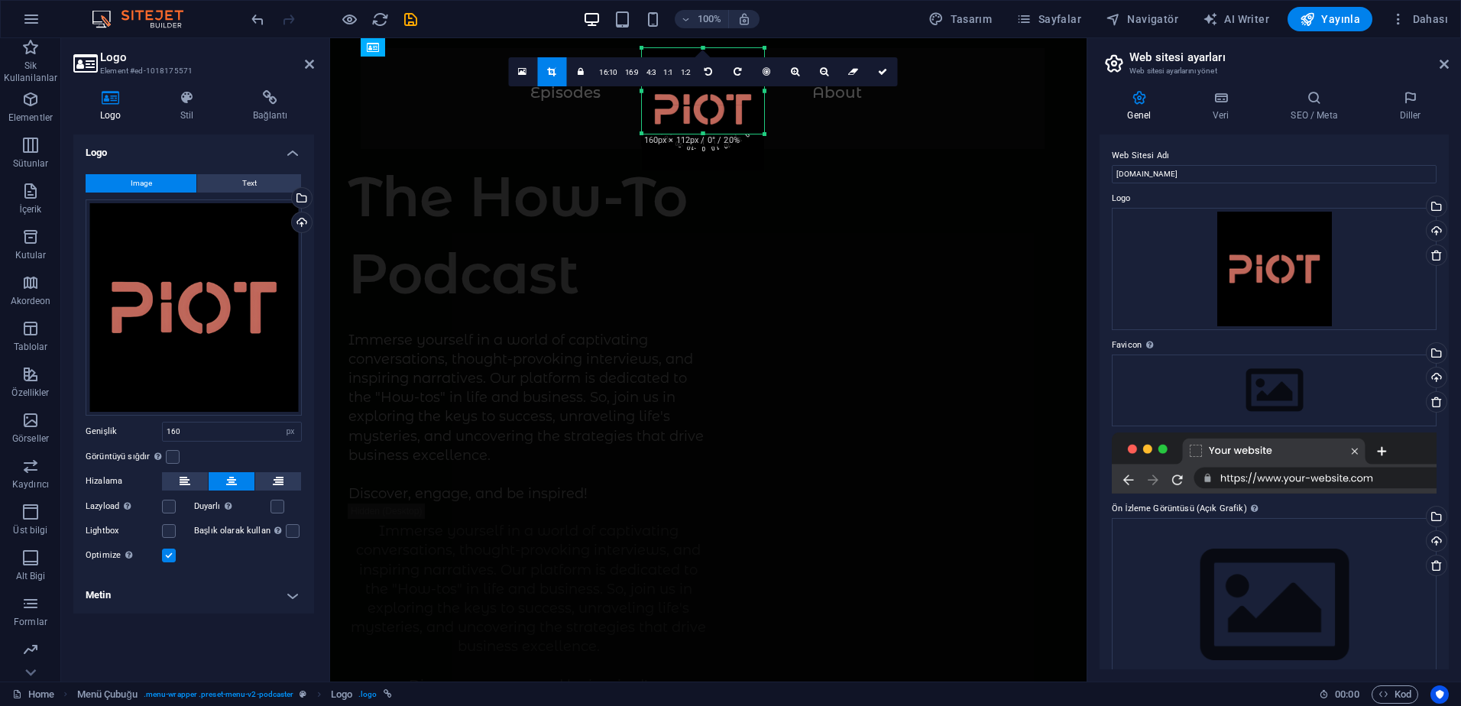
drag, startPoint x: 702, startPoint y: 154, endPoint x: 707, endPoint y: 118, distance: 37.0
click at [707, 118] on div "180 170 160 150 140 130 120 110 100 90 80 70 60 50 40 30 20 10 0 -10 -20 -30 -4…" at bounding box center [703, 91] width 122 height 86
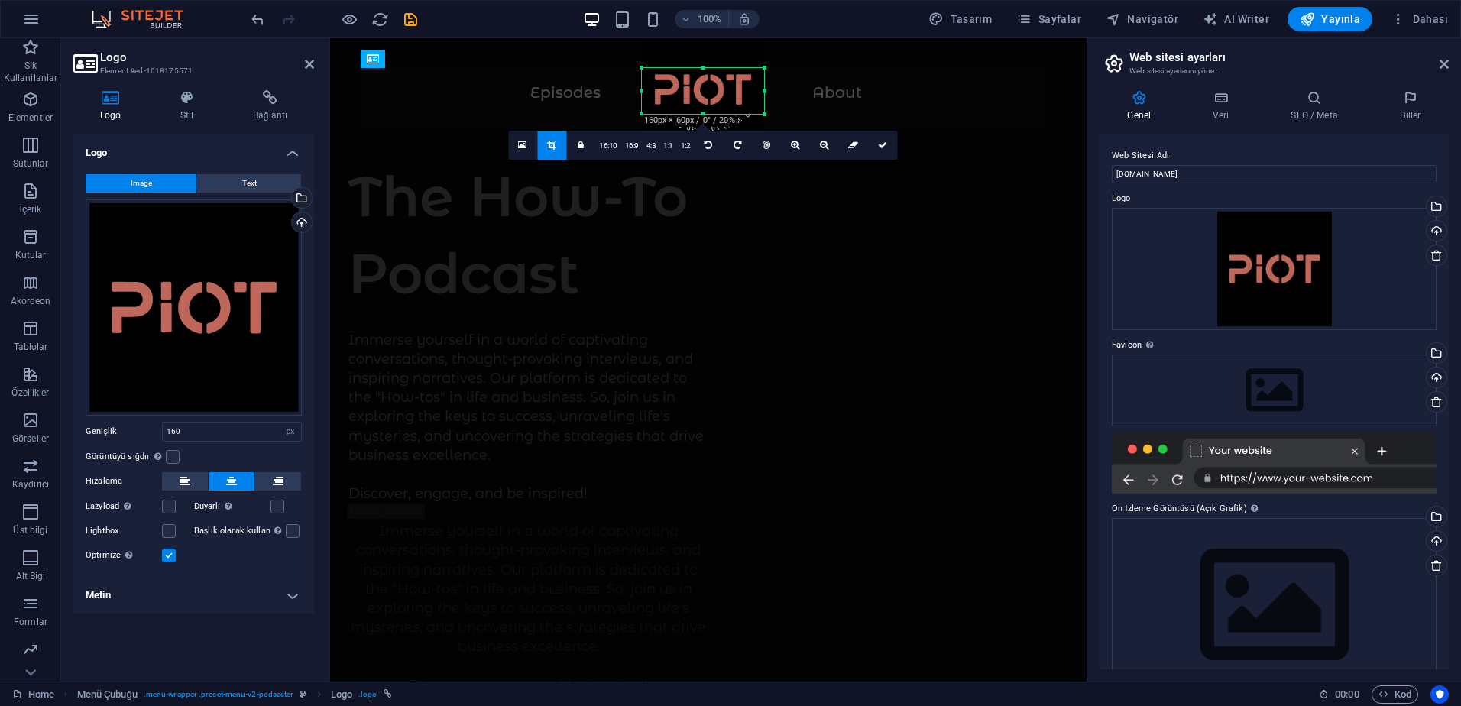
drag, startPoint x: 704, startPoint y: 50, endPoint x: 701, endPoint y: 89, distance: 39.8
click at [701, 89] on div "180 170 160 150 140 130 120 110 100 90 80 70 60 50 40 30 20 10 0 -10 -20 -30 -4…" at bounding box center [703, 91] width 122 height 46
click at [665, 276] on div "The How-To Podcast" at bounding box center [528, 235] width 360 height 154
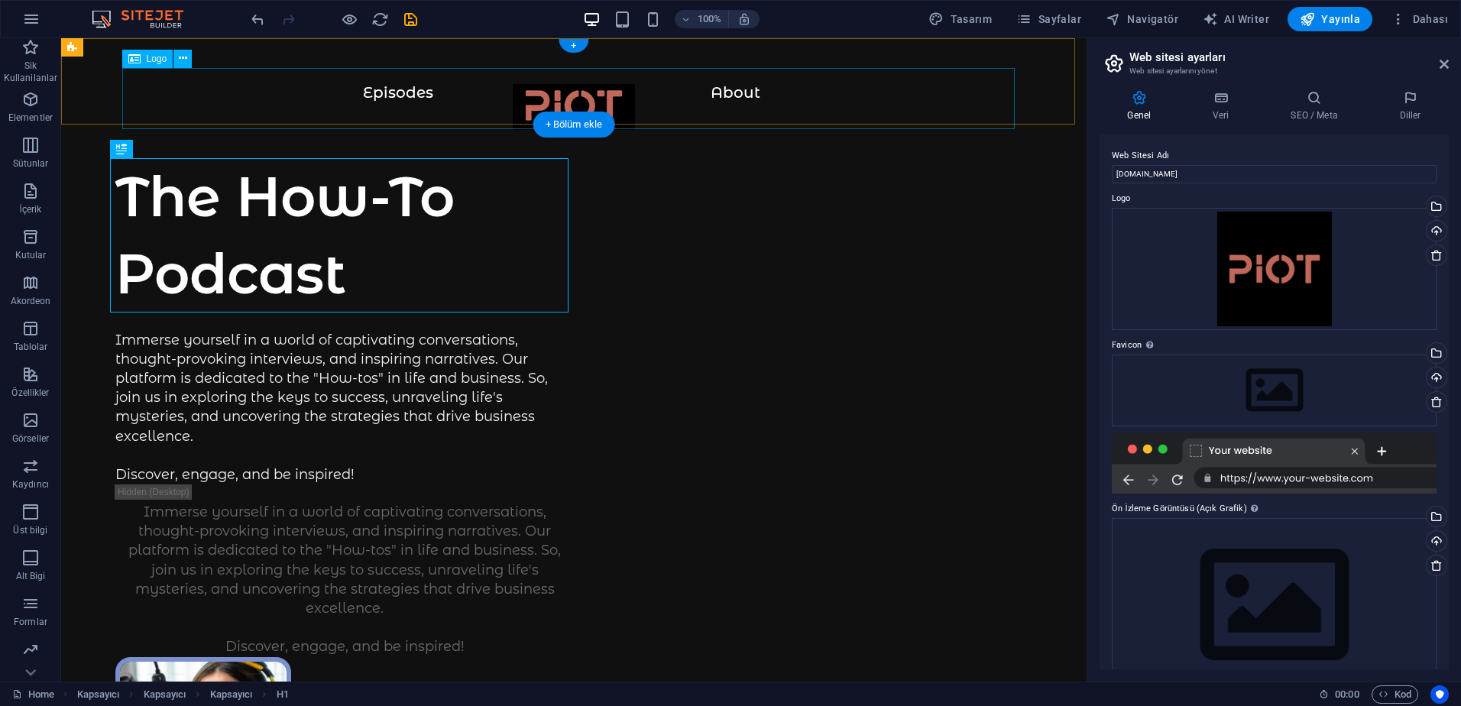
click at [558, 93] on div at bounding box center [574, 114] width 964 height 61
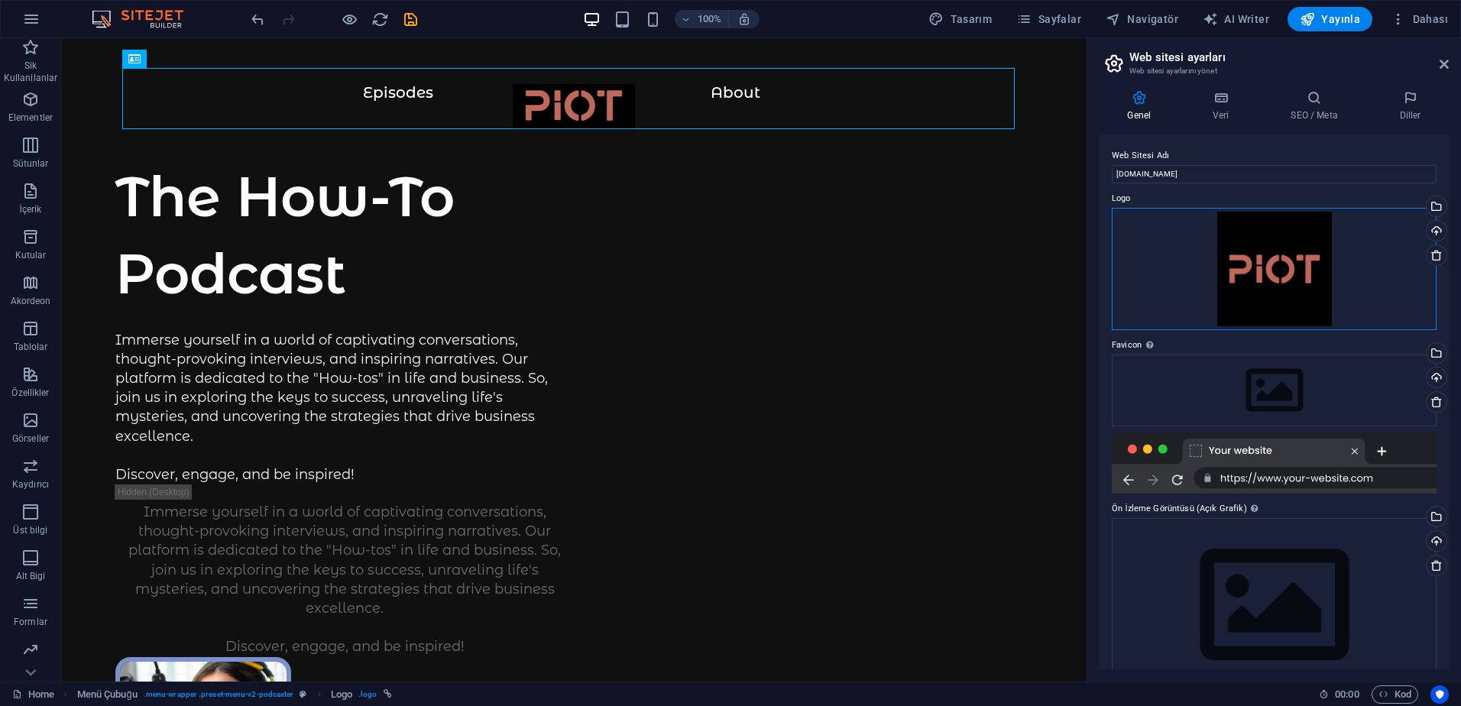
click at [1294, 286] on div "Dosyaları buraya sürükleyin, dosyaları seçmek için tıklayın veya Dosyalardan ya…" at bounding box center [1274, 269] width 325 height 122
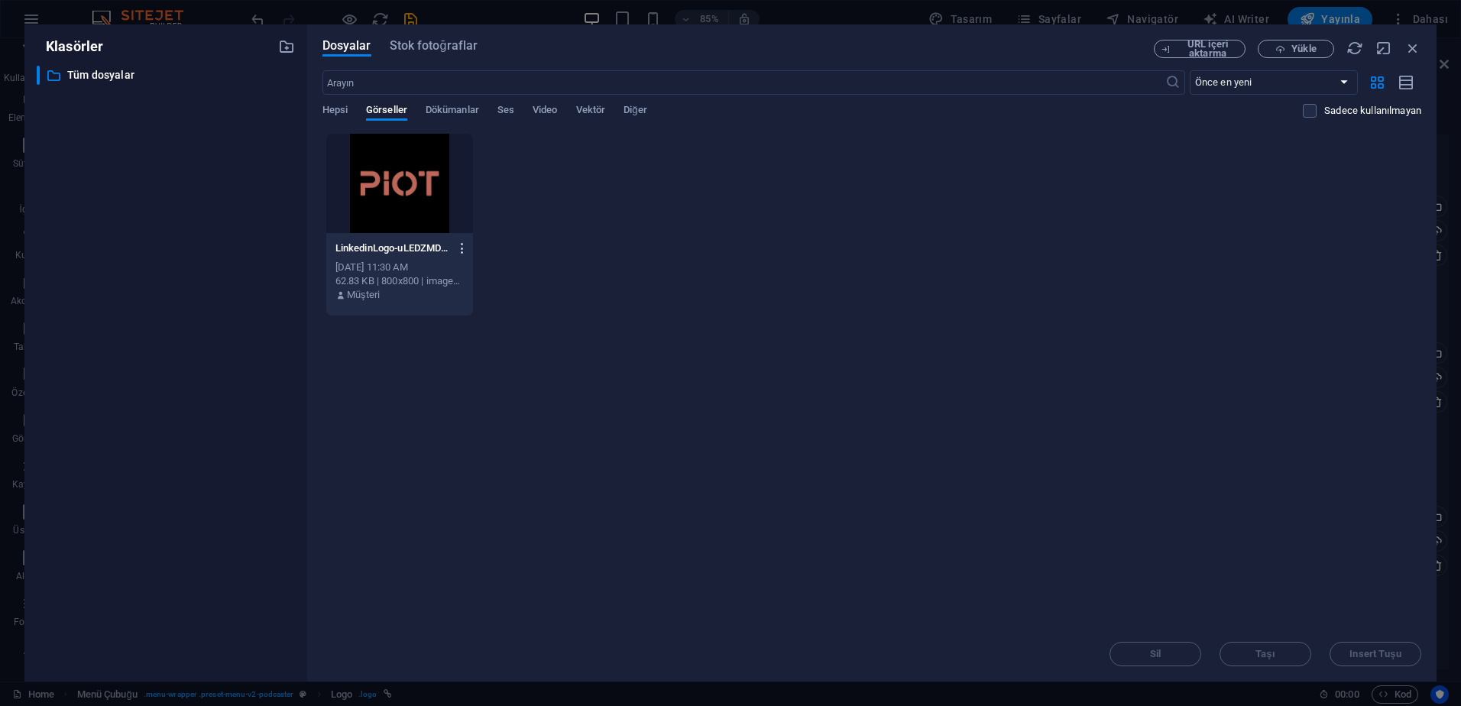
click at [459, 249] on icon "button" at bounding box center [462, 248] width 15 height 14
click at [967, 409] on div at bounding box center [730, 353] width 1461 height 706
click at [1414, 49] on icon "button" at bounding box center [1412, 48] width 17 height 17
